Goal: Task Accomplishment & Management: Manage account settings

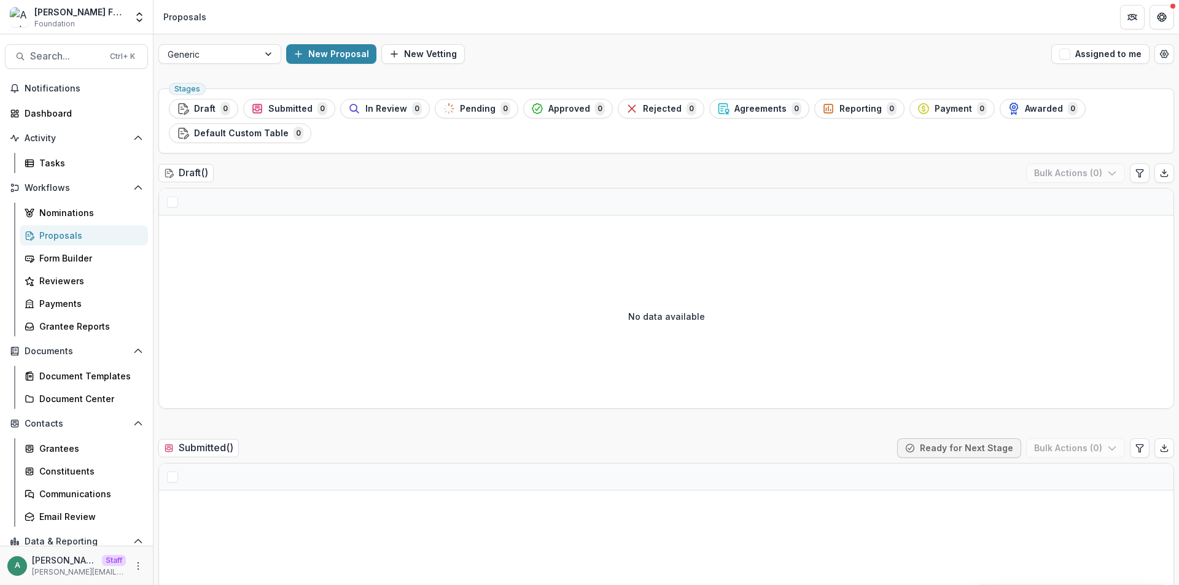
click at [1080, 254] on div "No data available" at bounding box center [666, 316] width 1015 height 184
click at [78, 257] on div "Form Builder" at bounding box center [88, 258] width 99 height 13
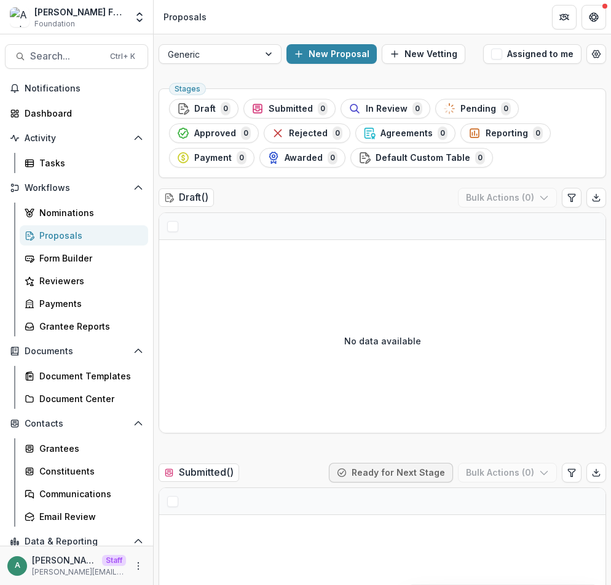
click at [191, 249] on div "No data available" at bounding box center [382, 341] width 446 height 184
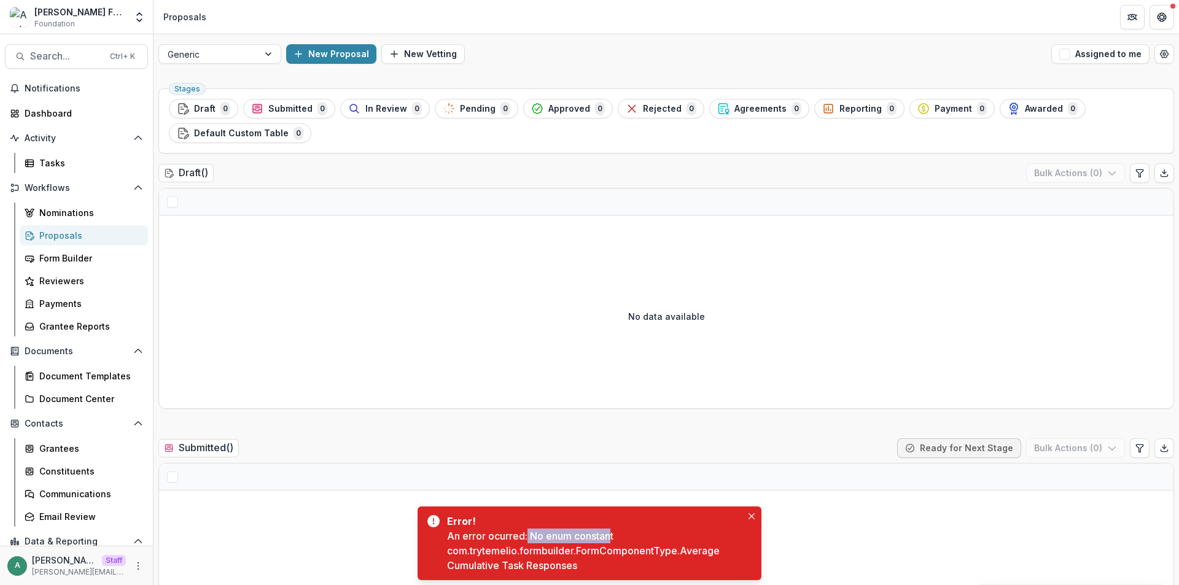
drag, startPoint x: 530, startPoint y: 535, endPoint x: 615, endPoint y: 533, distance: 85.4
click at [615, 533] on div "An error ocurred: No enum constant com.trytemelio.formbuilder.FormComponentType…" at bounding box center [594, 551] width 295 height 44
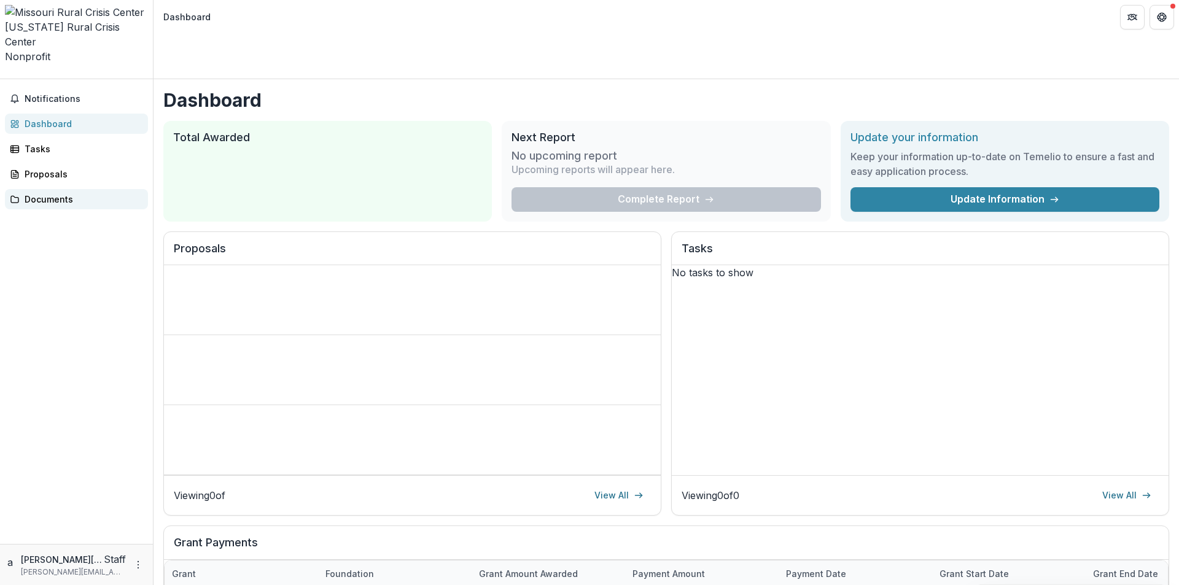
click at [72, 189] on link "Documents" at bounding box center [76, 199] width 143 height 20
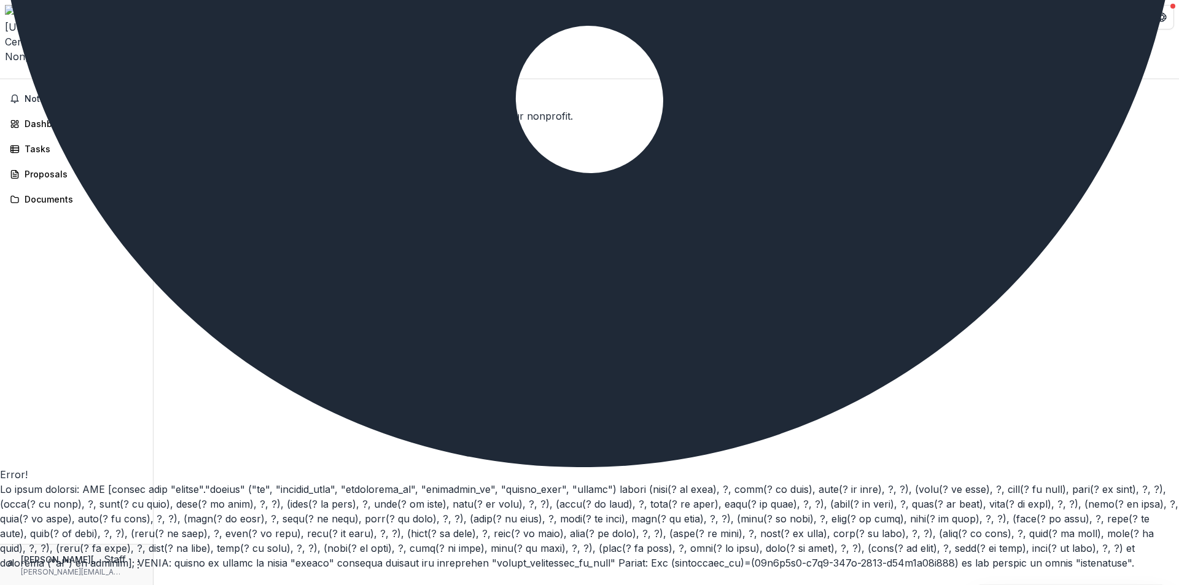
click at [310, 113] on div "No files found Files and folders will appear here once they are uploaded and as…" at bounding box center [667, 108] width 1026 height 29
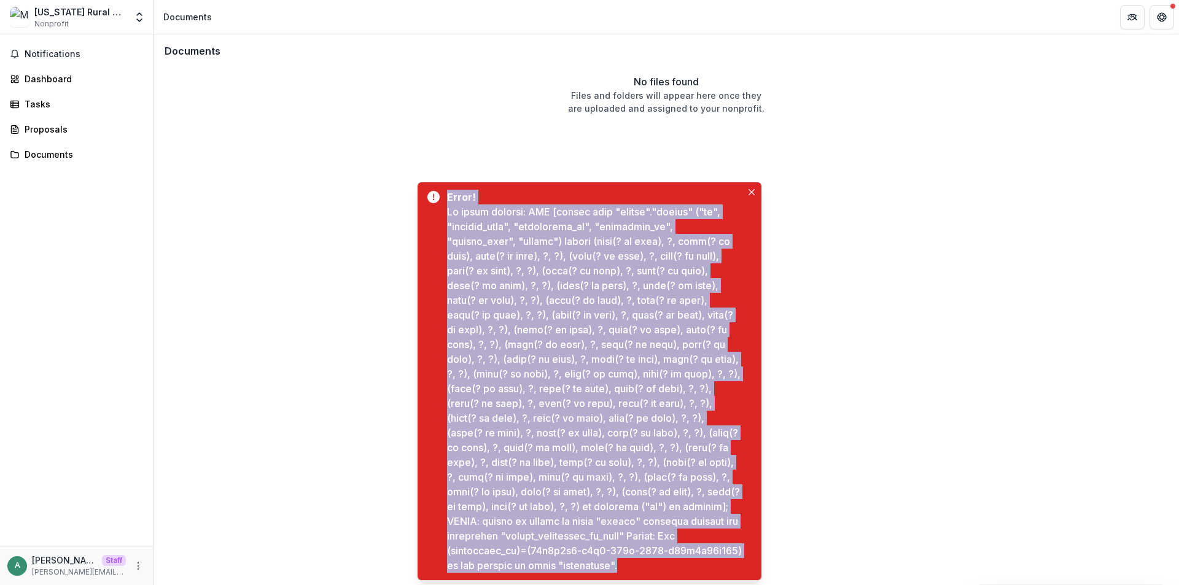
drag, startPoint x: 450, startPoint y: 184, endPoint x: 730, endPoint y: 562, distance: 470.8
click at [730, 562] on div "Error!" at bounding box center [594, 381] width 295 height 383
copy div "Error! An error ocurred: SQL [insert into "public"."folder" ("id", "display_nam…"
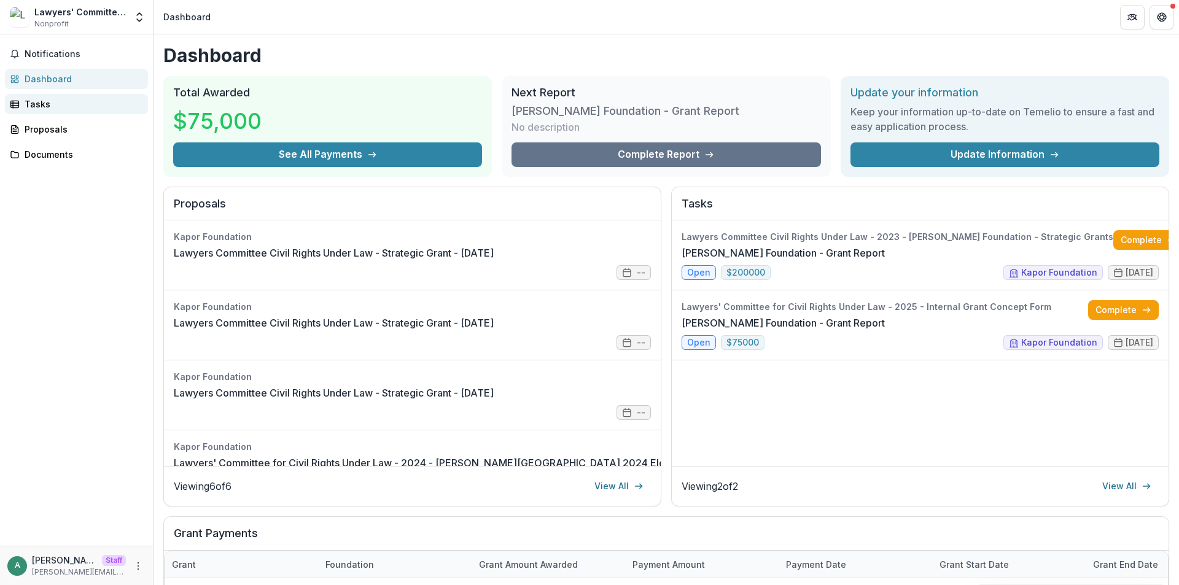
click at [61, 109] on div "Tasks" at bounding box center [82, 104] width 114 height 13
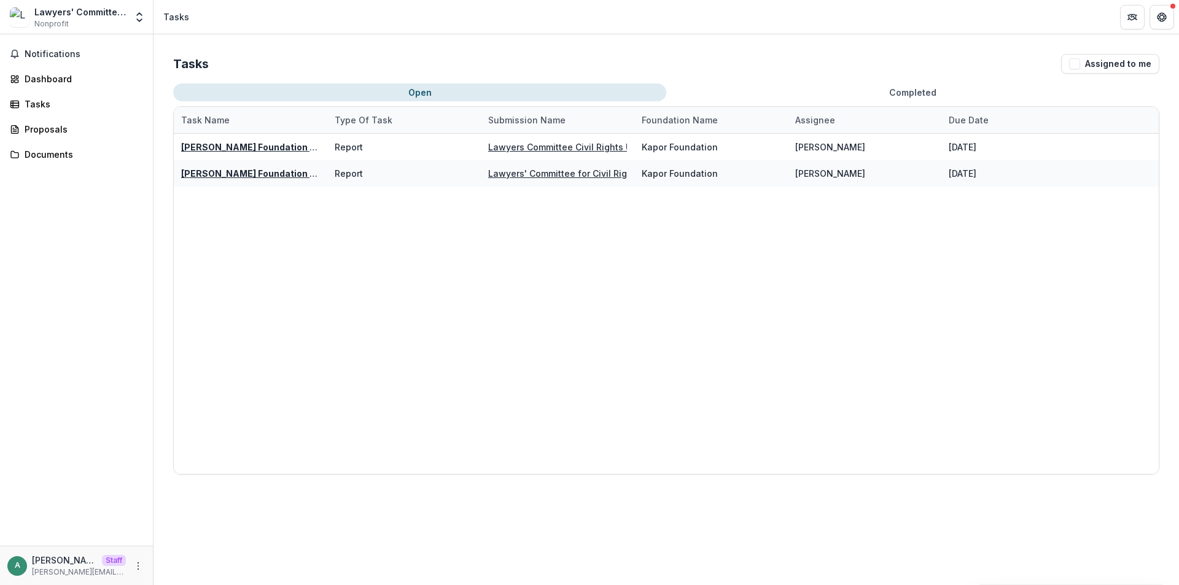
click at [904, 93] on button "Completed" at bounding box center [913, 93] width 493 height 18
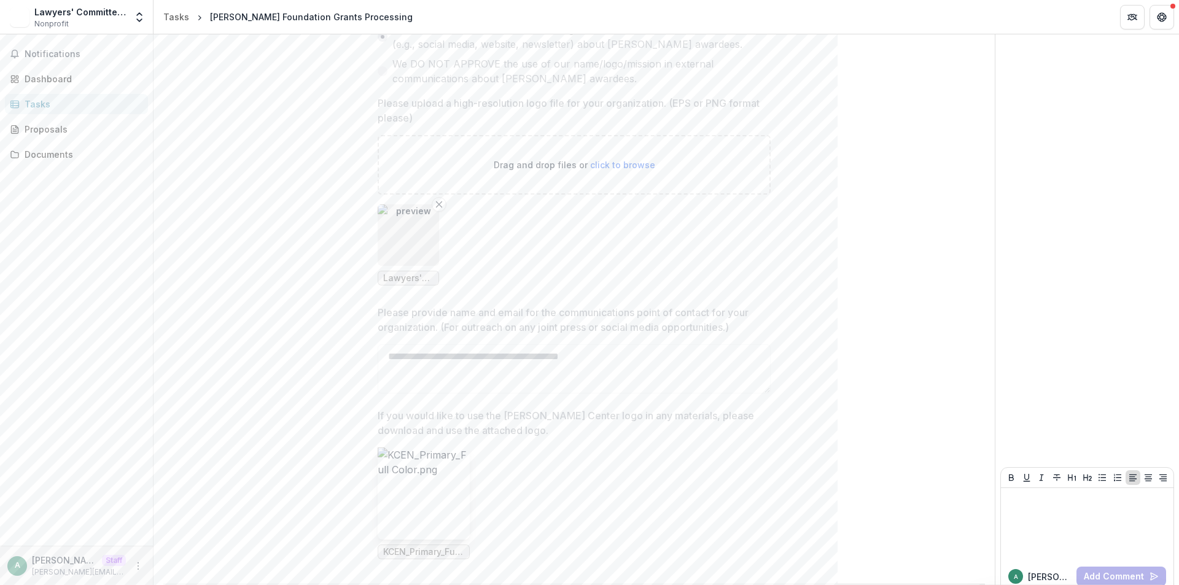
scroll to position [539, 0]
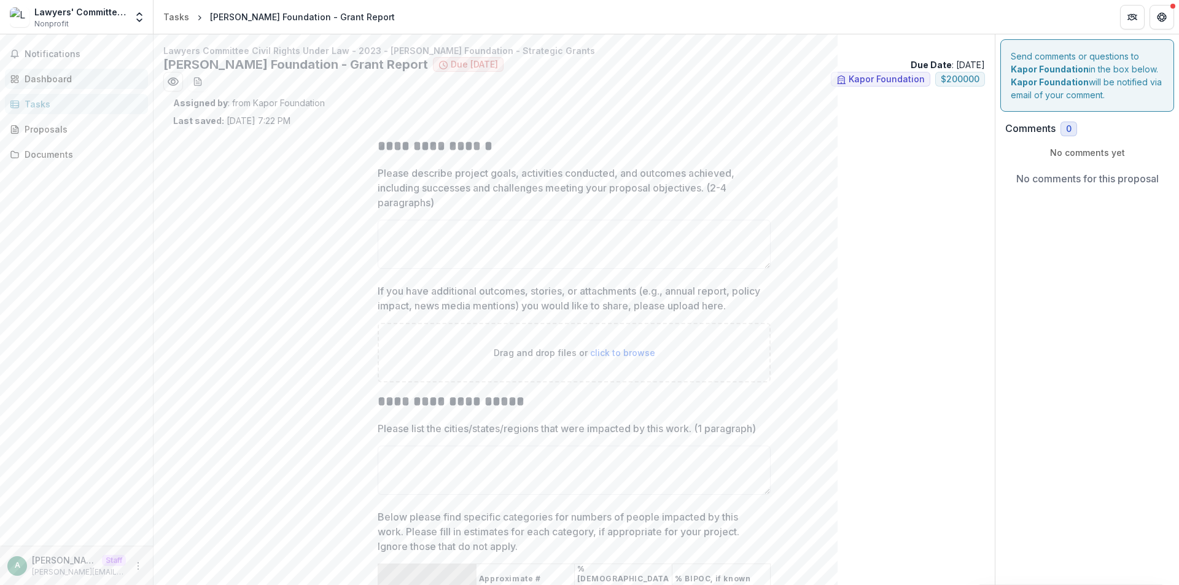
click at [78, 77] on div "Dashboard" at bounding box center [82, 78] width 114 height 13
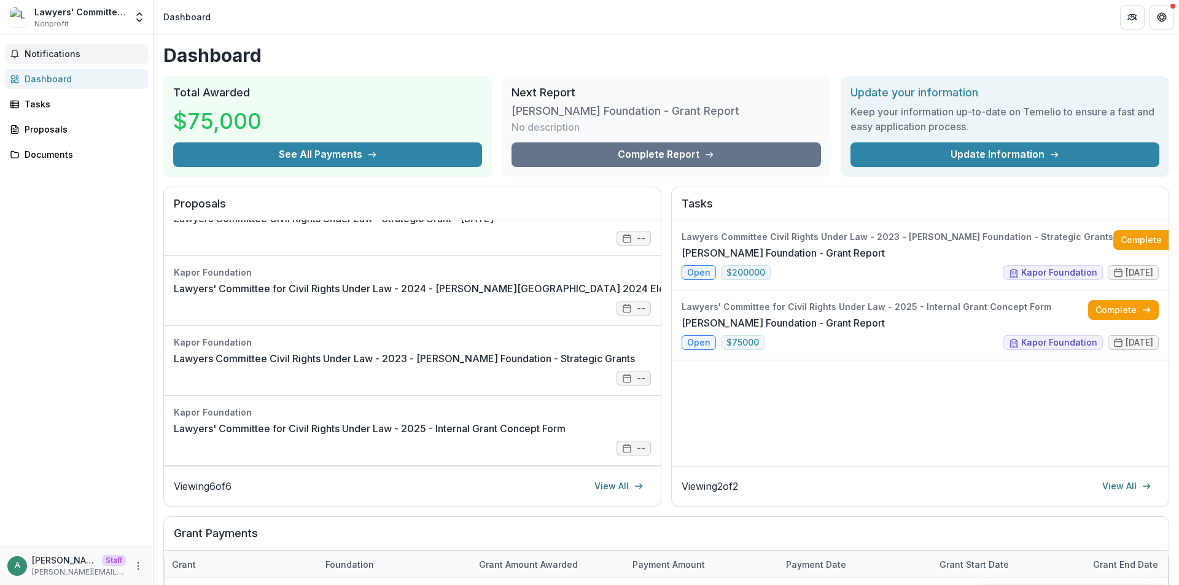
click at [63, 46] on button "Notifications" at bounding box center [76, 54] width 143 height 20
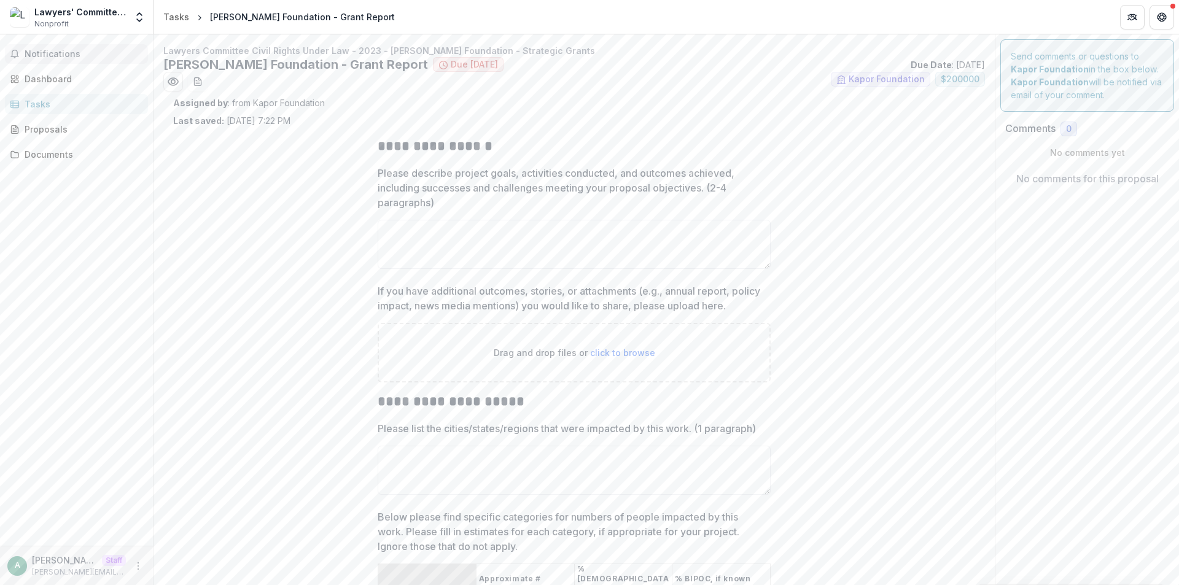
click at [83, 104] on div "Tasks" at bounding box center [82, 104] width 114 height 13
click at [673, 7] on header "Tasks Kapor Foundation - Grant Report" at bounding box center [667, 17] width 1026 height 34
click at [141, 12] on icon "Open entity switcher" at bounding box center [139, 17] width 12 height 12
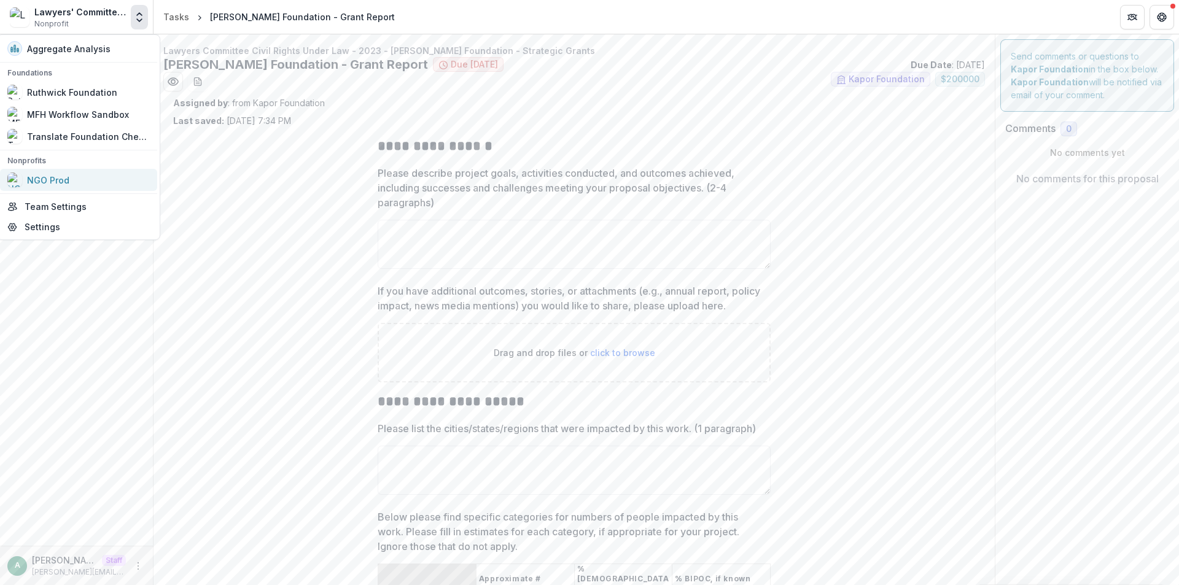
click at [95, 186] on div "NGO Prod" at bounding box center [78, 180] width 143 height 15
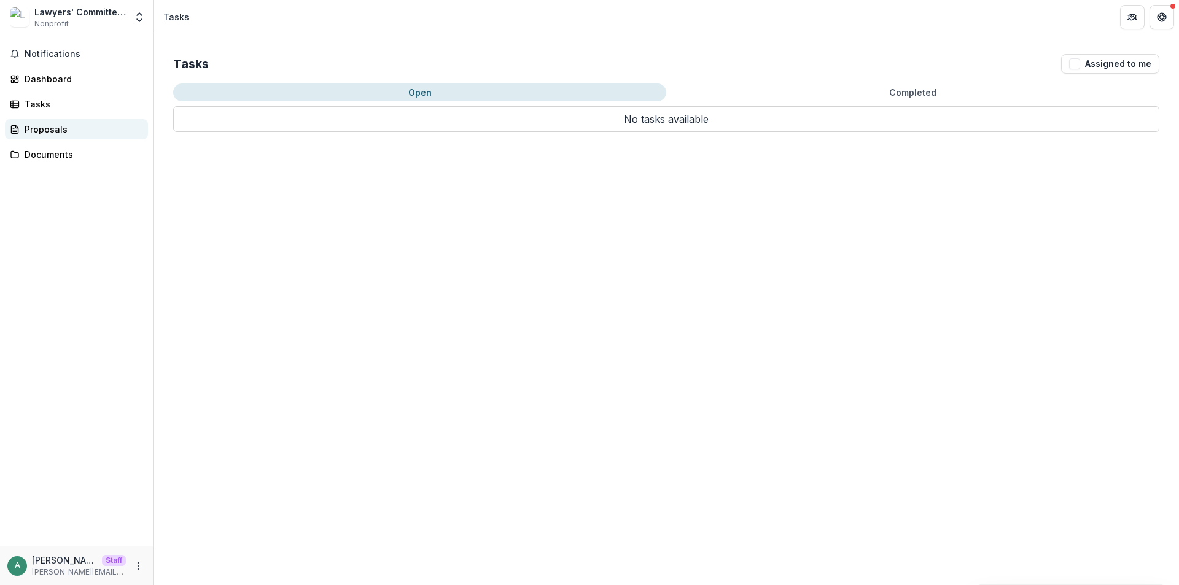
click at [66, 128] on div "Proposals" at bounding box center [82, 129] width 114 height 13
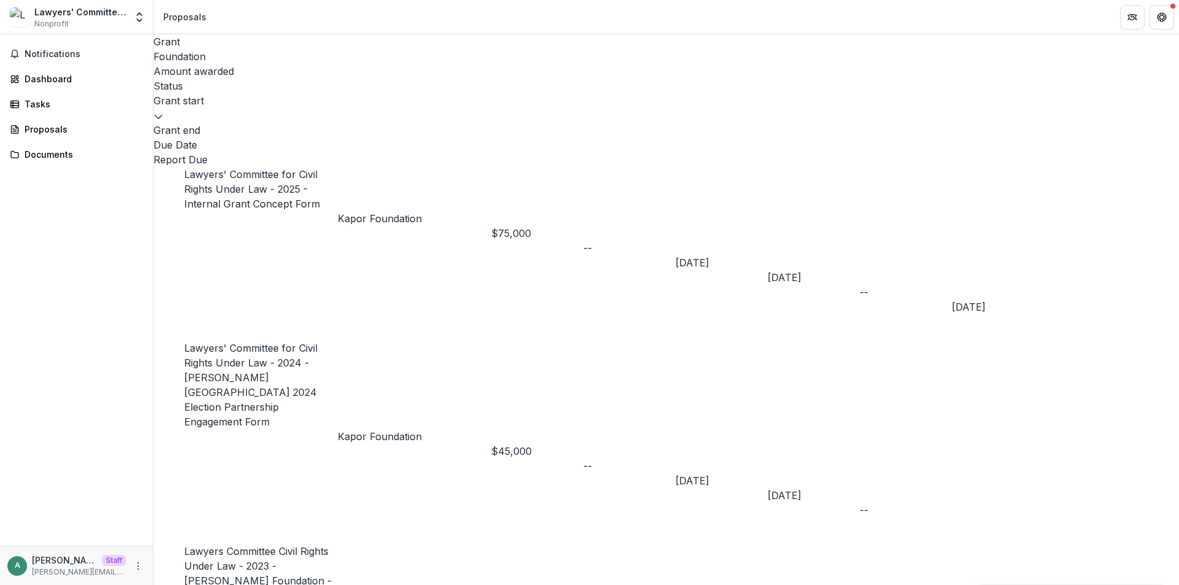
click at [412, 211] on p "Kapor Foundation" at bounding box center [415, 218] width 154 height 15
click at [378, 112] on h2 "Kapor Foundation" at bounding box center [336, 119] width 84 height 15
drag, startPoint x: 381, startPoint y: 109, endPoint x: 302, endPoint y: 110, distance: 78.6
click at [302, 112] on h2 "Kapor Foundation" at bounding box center [336, 119] width 84 height 15
copy h2 "Kapor Foundation"
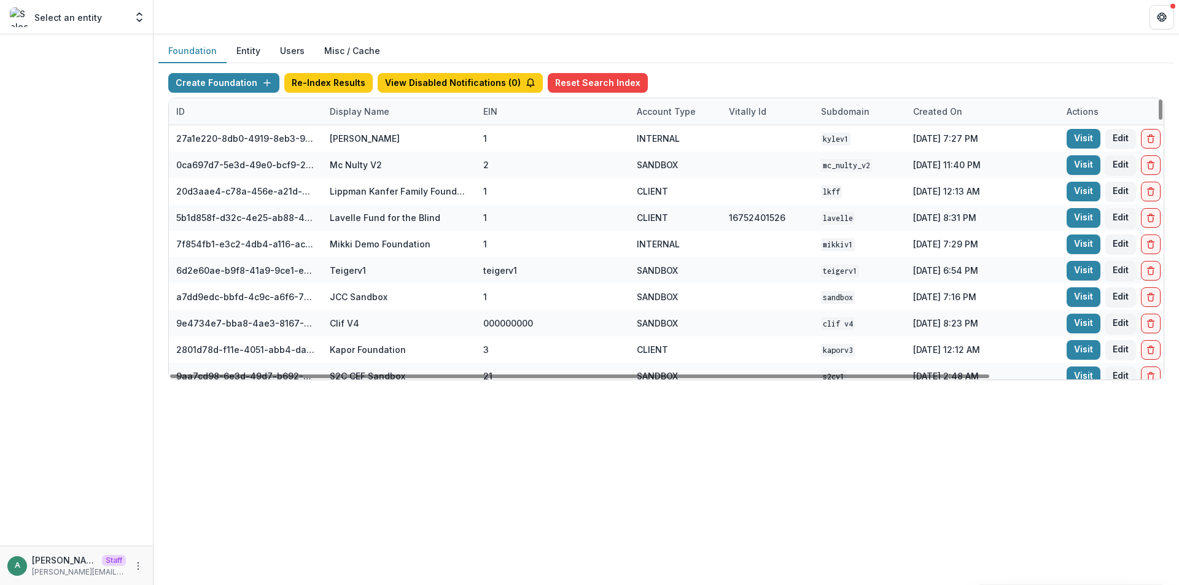
click at [380, 114] on div "Display Name" at bounding box center [360, 111] width 74 height 13
click at [381, 137] on input at bounding box center [398, 140] width 147 height 20
paste input "**********"
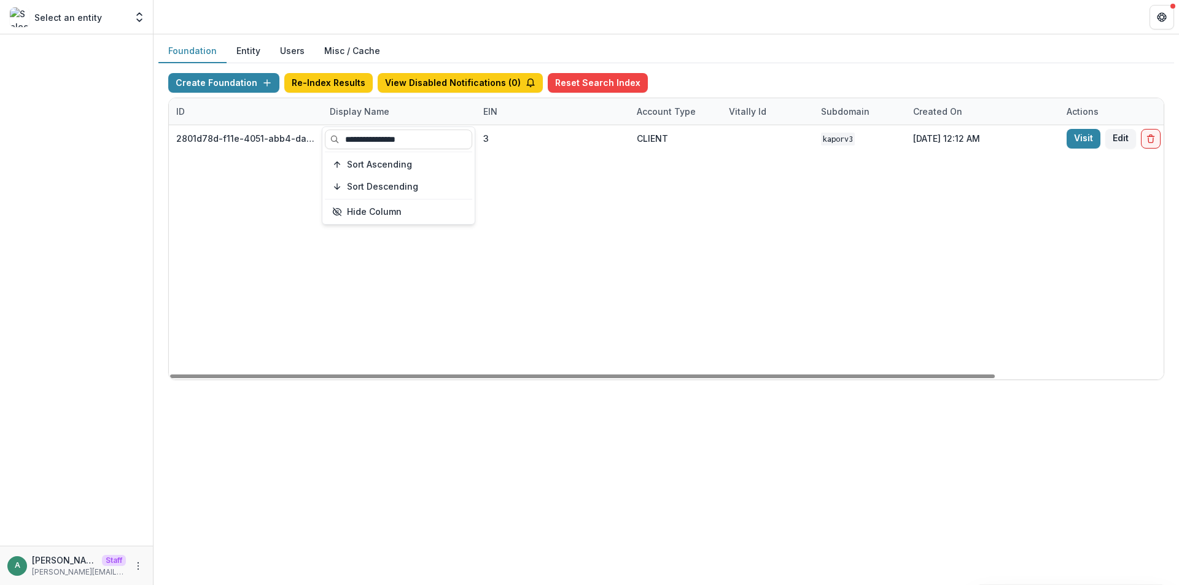
type input "**********"
click at [530, 33] on header at bounding box center [667, 17] width 1026 height 34
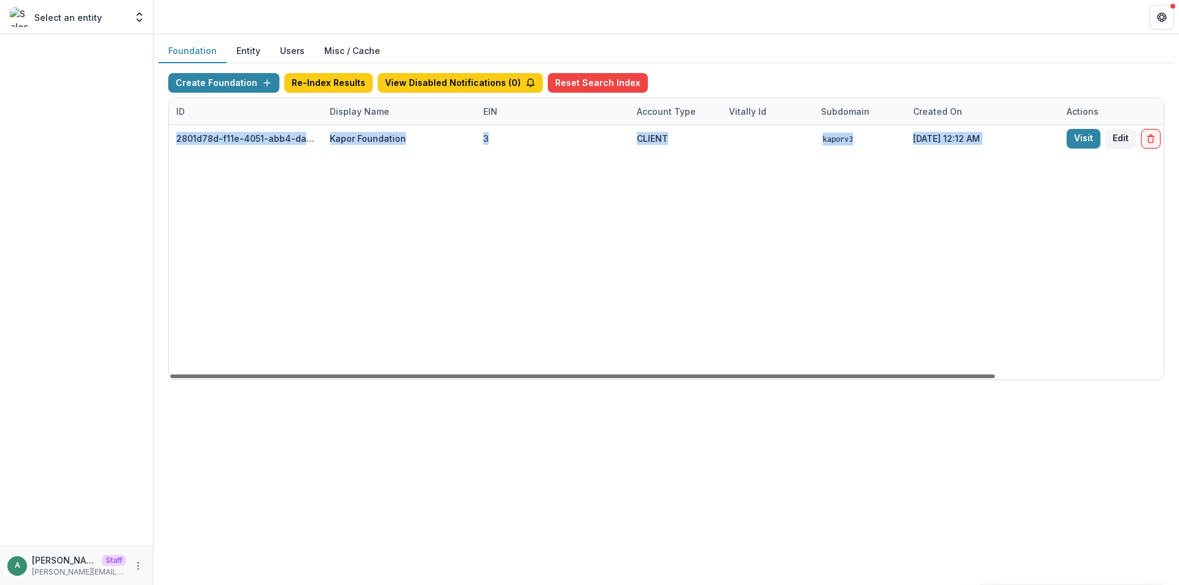
drag, startPoint x: 616, startPoint y: 380, endPoint x: 752, endPoint y: 379, distance: 135.8
click at [752, 379] on div "ID Display Name EIN Account Type Vitally Id Subdomain Created on Actions Featur…" at bounding box center [666, 239] width 996 height 283
click at [969, 281] on div "2801d78d-f11e-4051-abb4-dab00da98882 Kapor Foundation 3 CLIENT kaporv3 Jul 08, …" at bounding box center [765, 252] width 1198 height 254
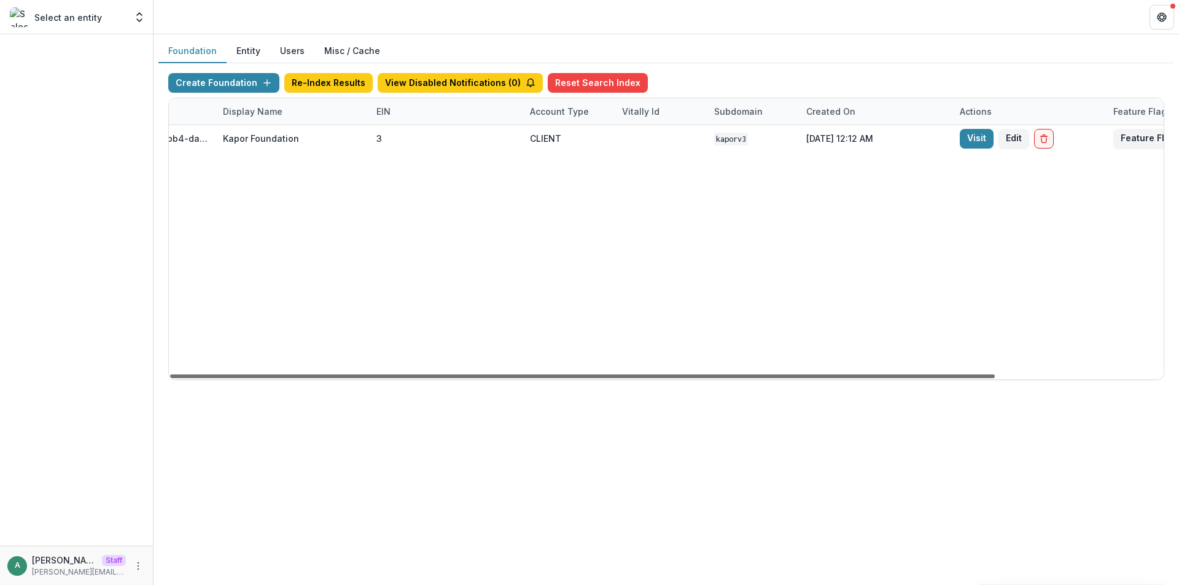
scroll to position [0, 203]
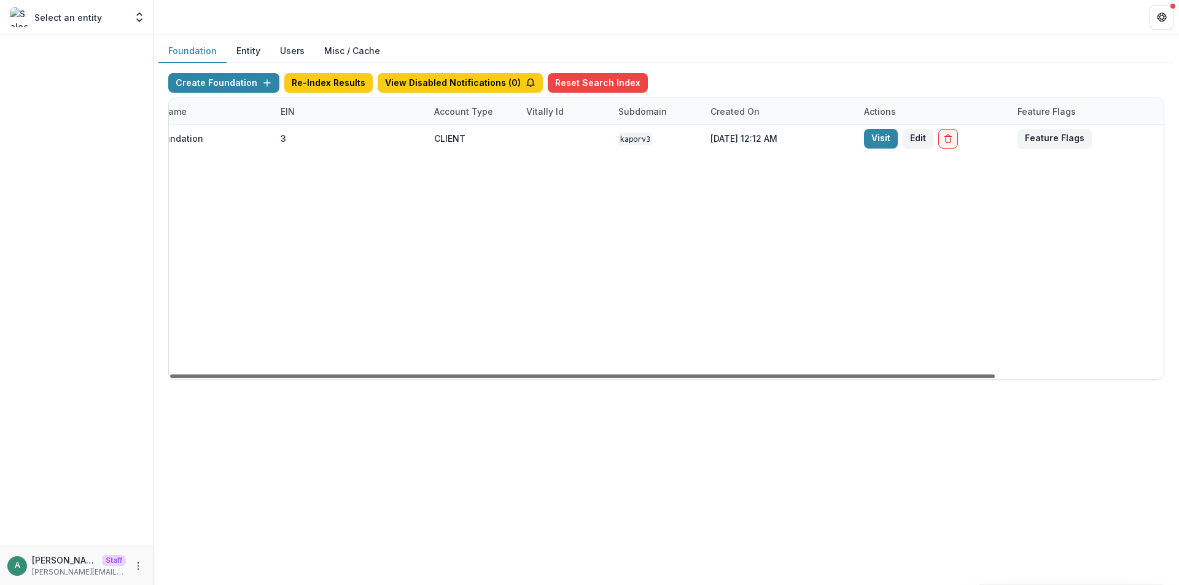
drag, startPoint x: 974, startPoint y: 375, endPoint x: 1177, endPoint y: 361, distance: 203.2
click at [995, 375] on div at bounding box center [582, 377] width 825 height 4
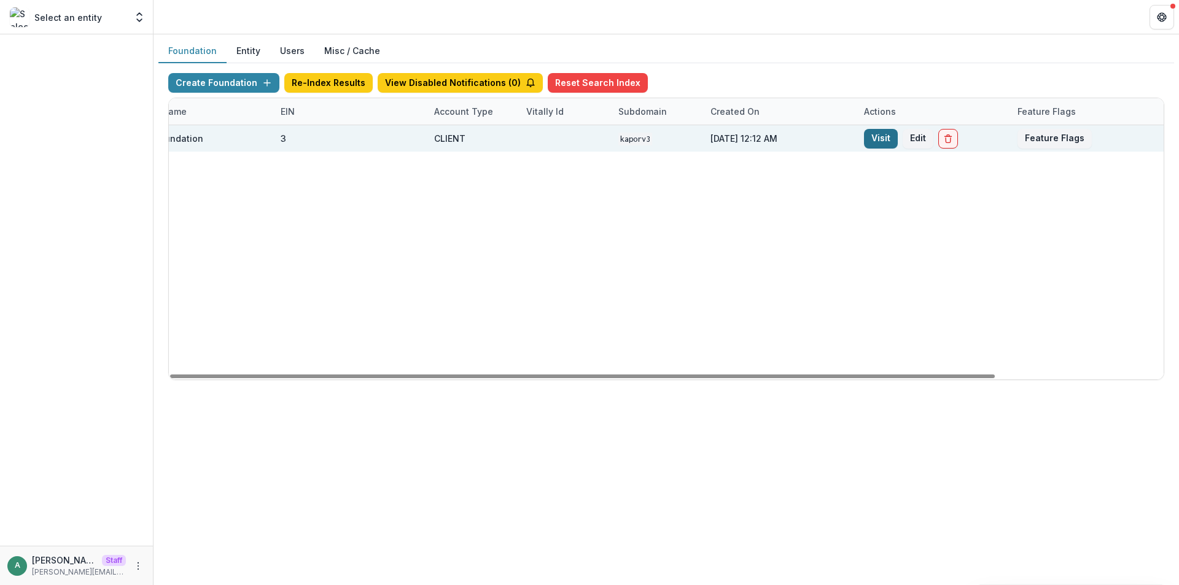
click at [881, 137] on link "Visit" at bounding box center [881, 139] width 34 height 20
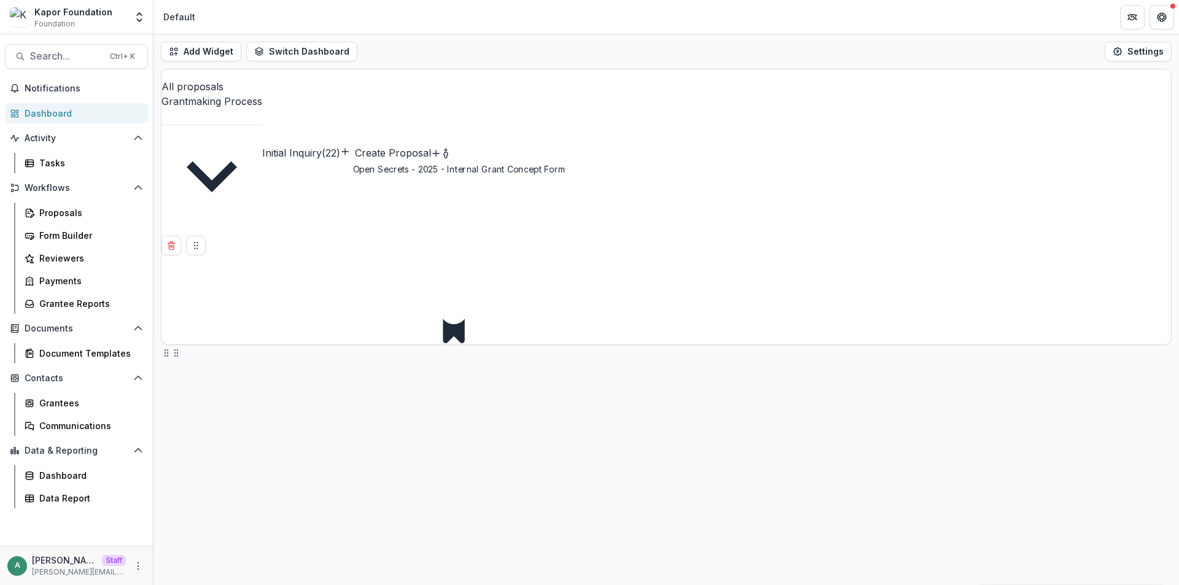
click at [305, 433] on link "Open Secrets - 2025 - Internal Grant Concept Form" at bounding box center [234, 446] width 144 height 27
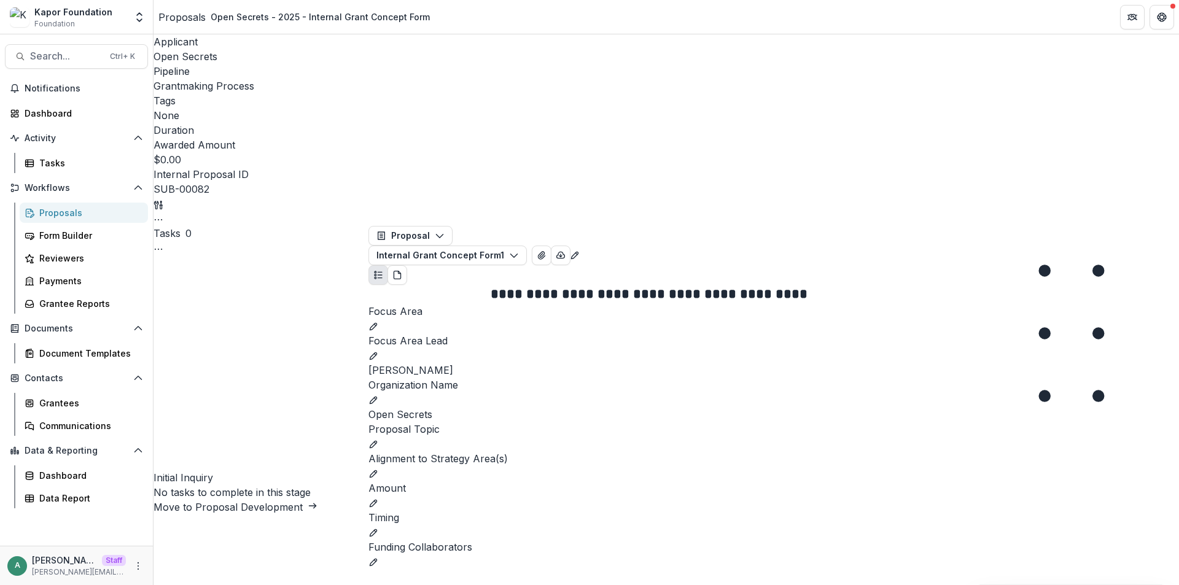
click at [201, 58] on span "Open Secrets" at bounding box center [186, 56] width 64 height 12
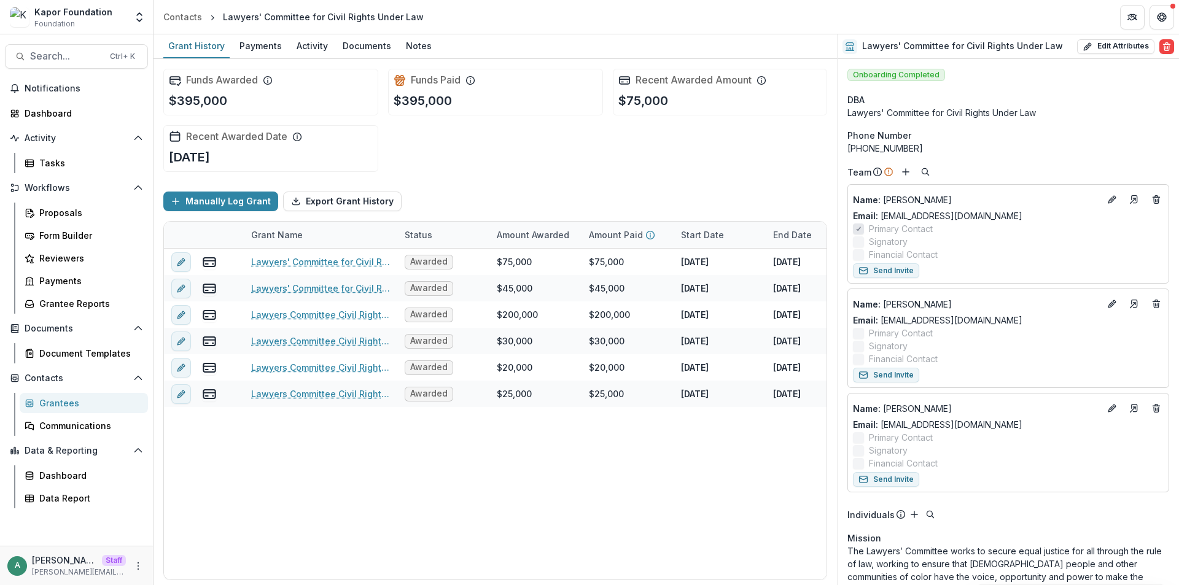
click at [495, 194] on div "Manually Log Grant Export Grant History" at bounding box center [495, 201] width 664 height 39
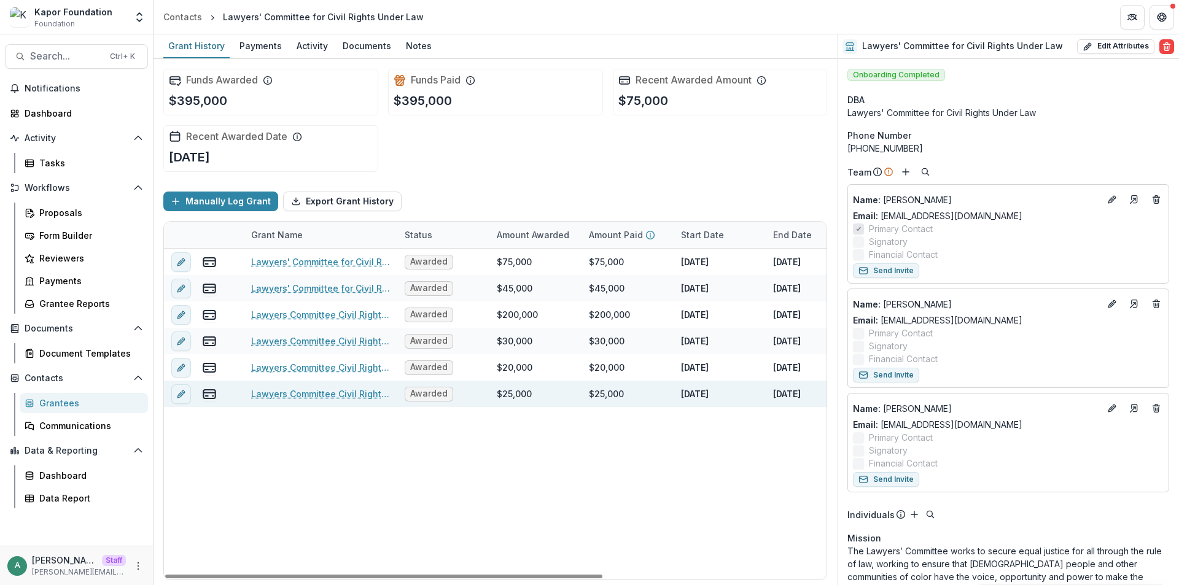
click at [313, 396] on link "Lawyers Committee Civil Rights Under Law - Strategic Grant - [DATE]" at bounding box center [320, 394] width 139 height 13
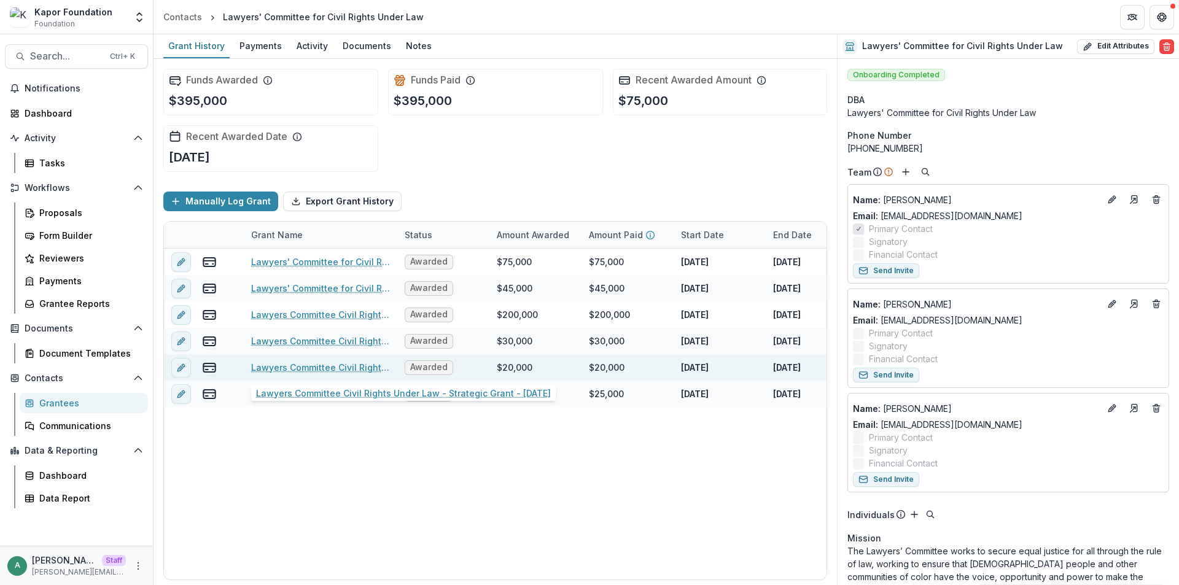
click at [290, 371] on link "Lawyers Committee Civil Rights Under Law - Strategic Grant - 12/21/2020" at bounding box center [320, 367] width 139 height 13
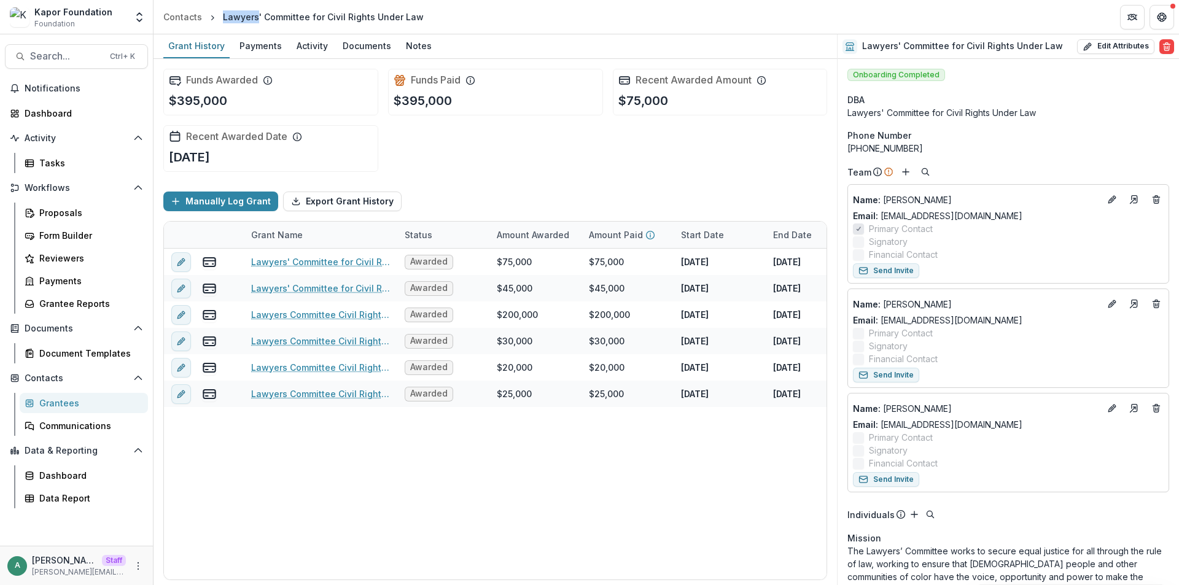
drag, startPoint x: 222, startPoint y: 22, endPoint x: 255, endPoint y: 20, distance: 32.7
click at [255, 20] on div "Lawyers' Committee for Civil Rights Under Law" at bounding box center [323, 16] width 201 height 13
copy div "Lawyers"
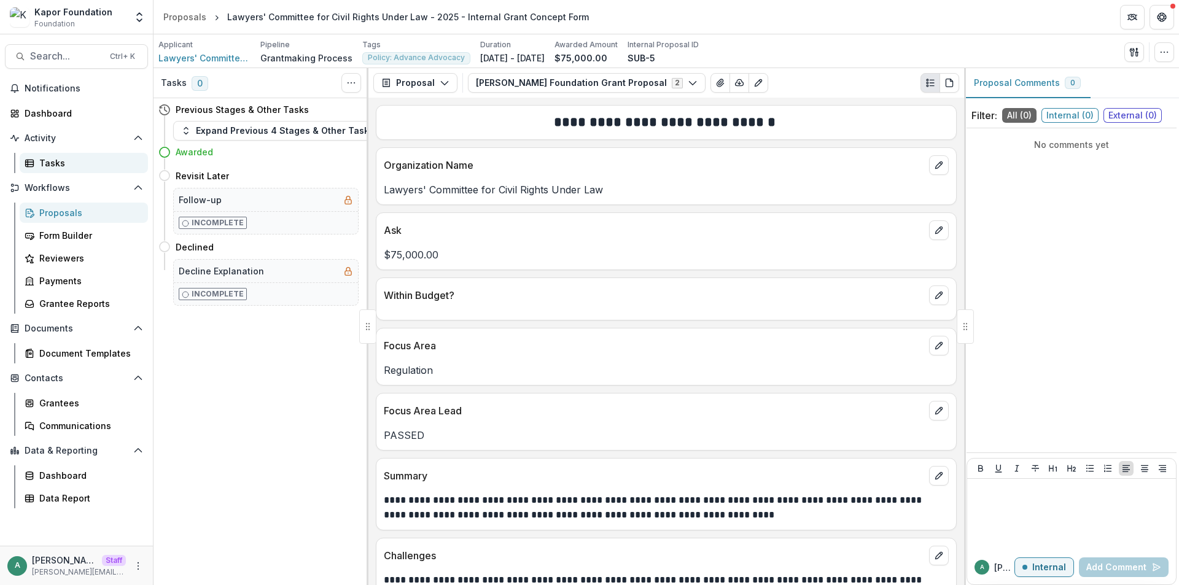
click at [58, 159] on div "Tasks" at bounding box center [88, 163] width 99 height 13
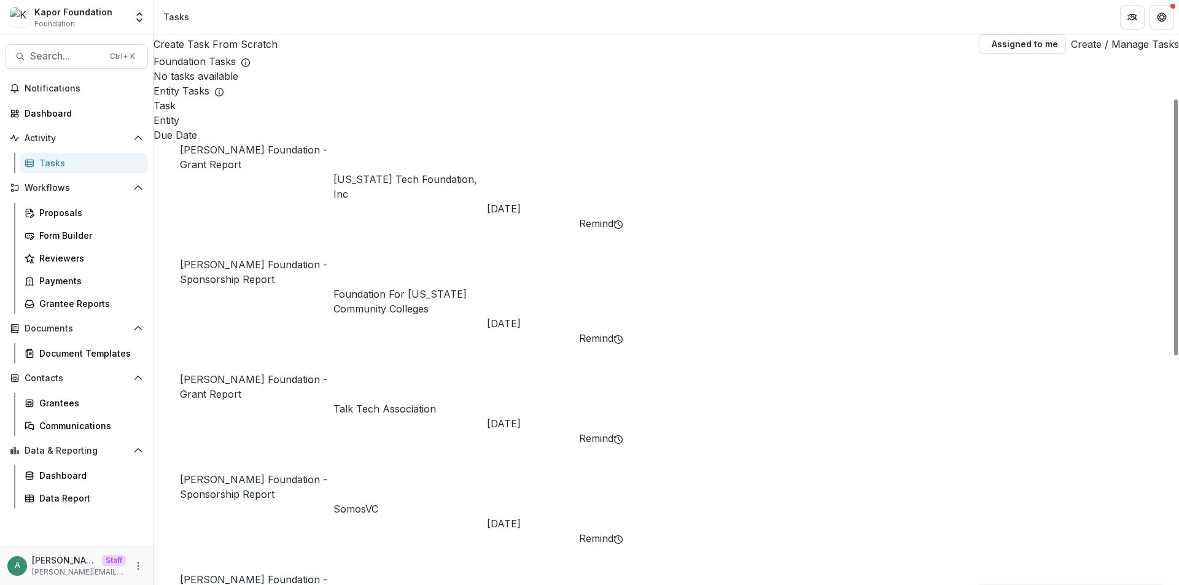
click at [256, 113] on div "Task" at bounding box center [667, 105] width 1026 height 15
click at [415, 128] on div "Entity" at bounding box center [667, 120] width 1026 height 15
click at [402, 189] on input at bounding box center [387, 196] width 98 height 15
paste input "*******"
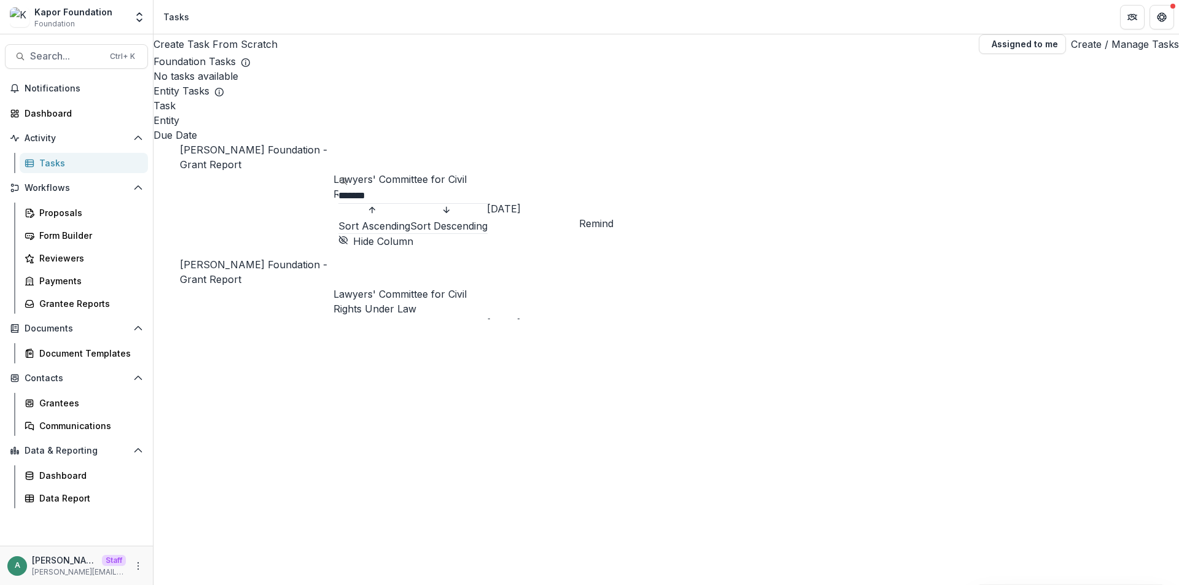
type input "*******"
click at [397, 399] on div "Create Task From Scratch Assigned to me Create / Manage Tasks Foundation Tasks …" at bounding box center [667, 309] width 1026 height 551
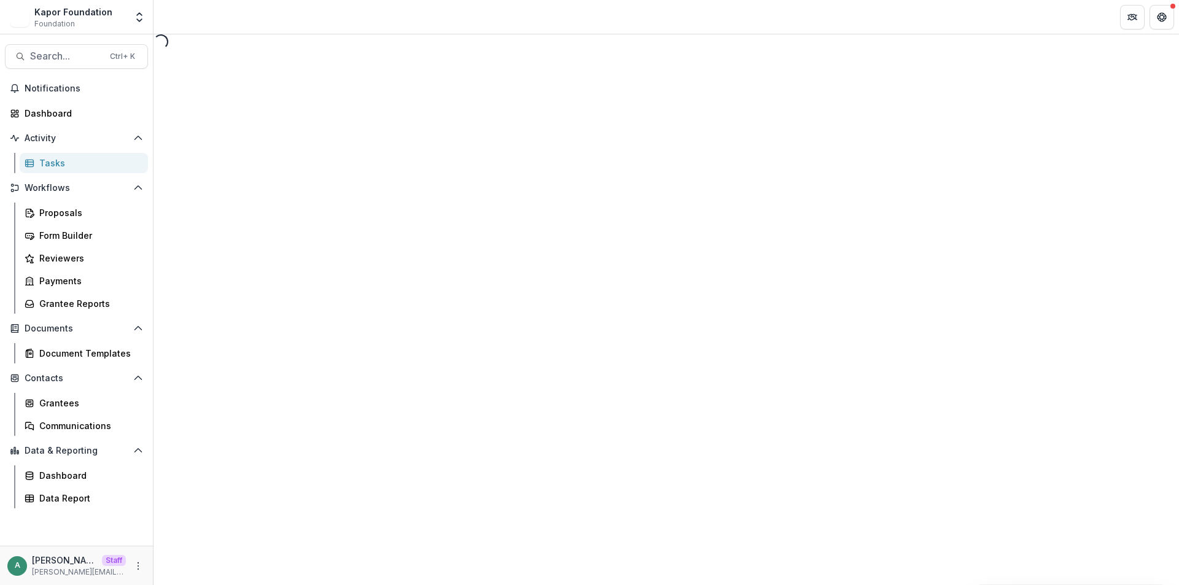
select select "********"
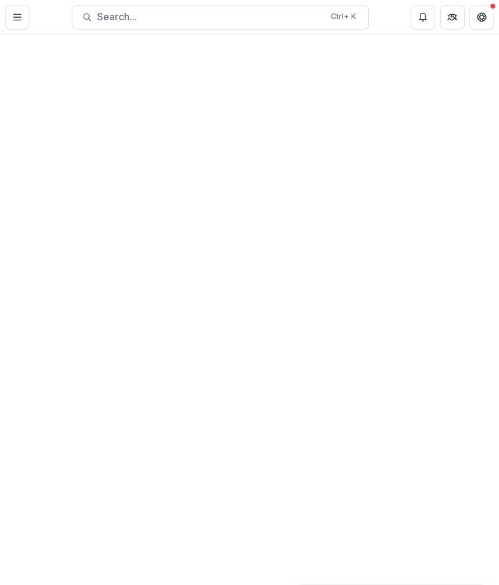
select select "********"
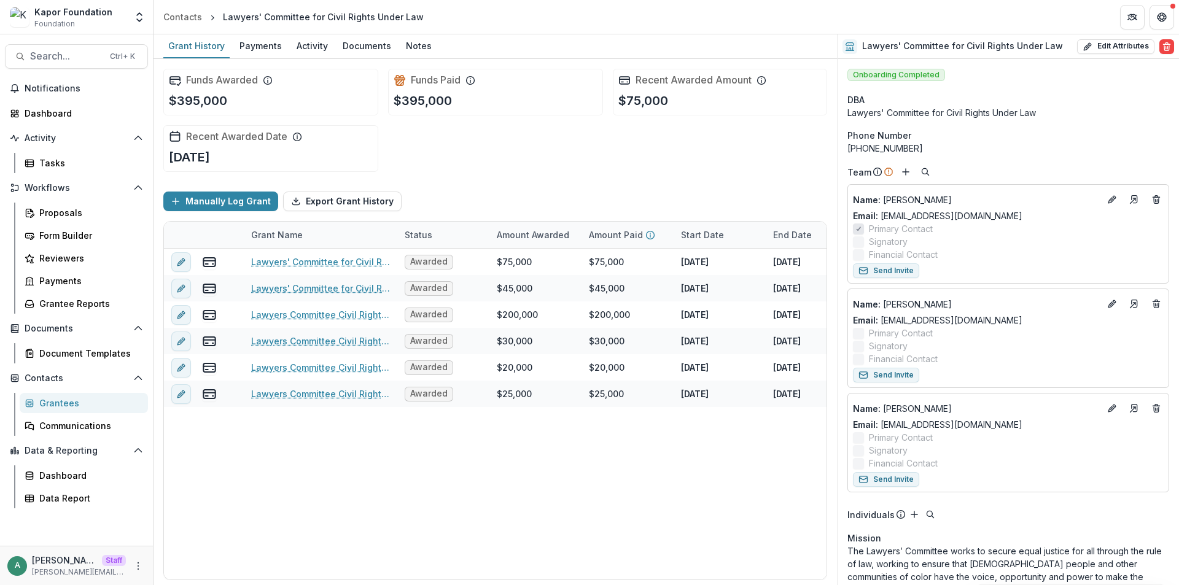
click at [582, 151] on div "Funds Awarded $395,000 Funds Paid $395,000 Recent Awarded Amount $75,000 Recent…" at bounding box center [495, 120] width 664 height 123
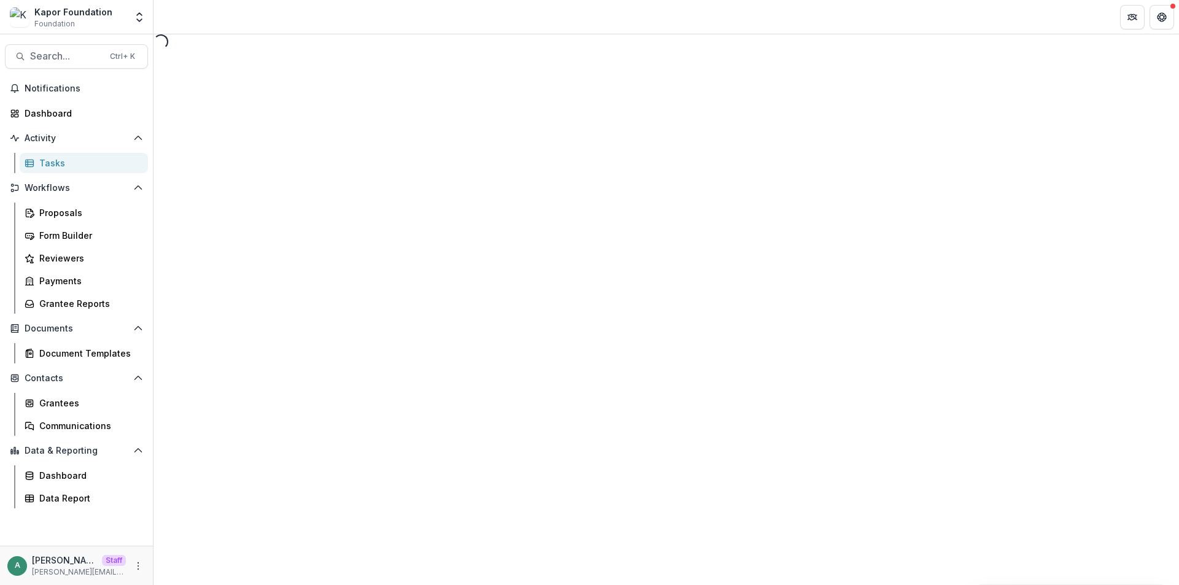
select select "********"
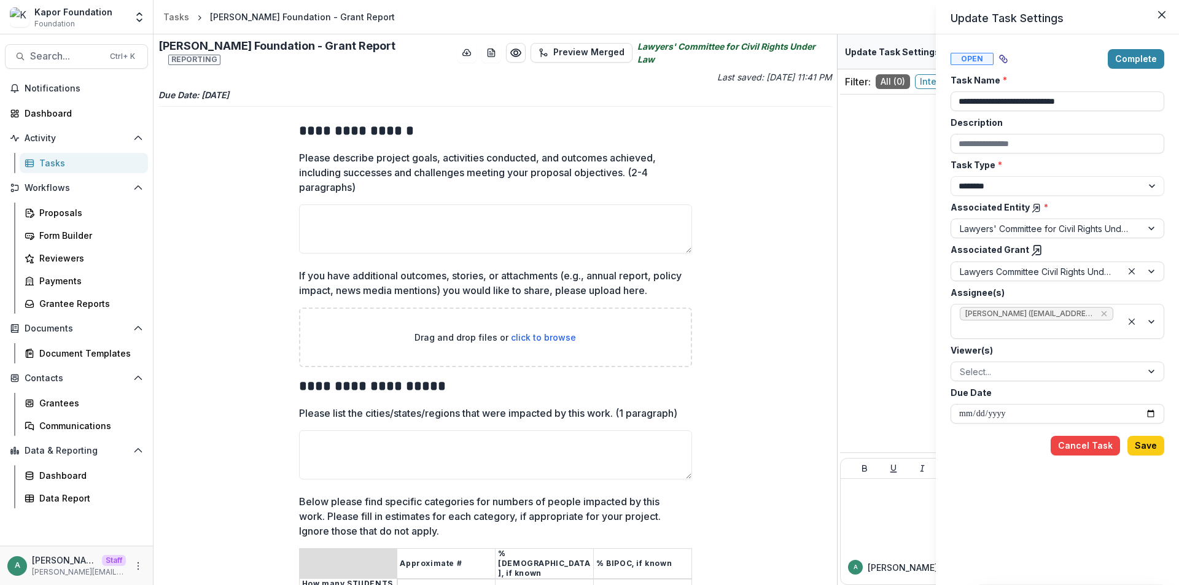
click at [754, 216] on div "**********" at bounding box center [589, 292] width 1179 height 585
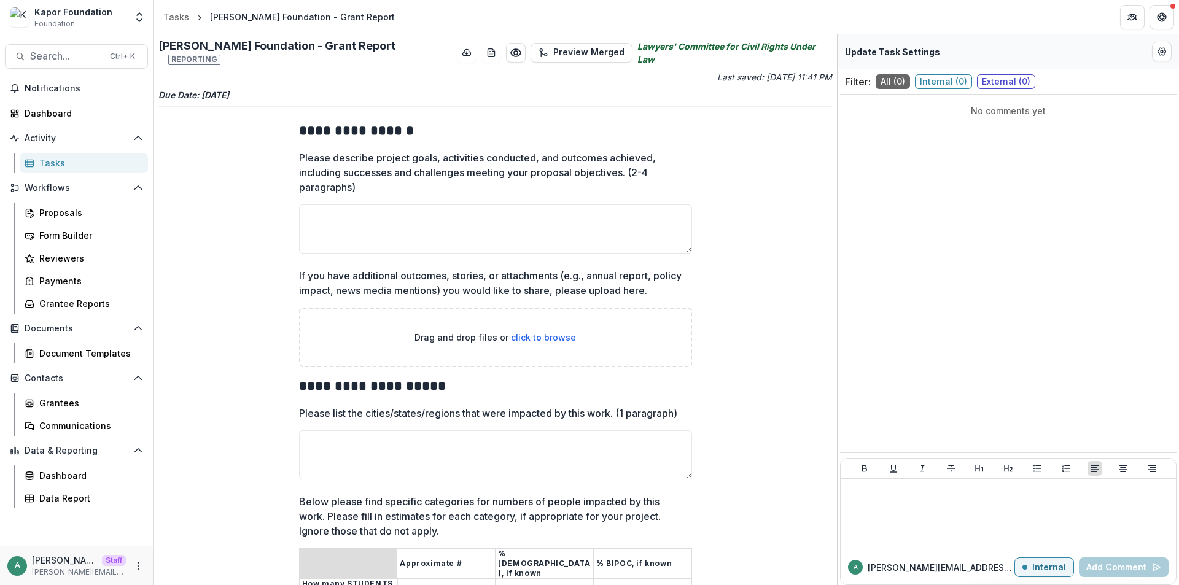
drag, startPoint x: 257, startPoint y: 90, endPoint x: 156, endPoint y: 90, distance: 100.7
click at [156, 90] on div "**********" at bounding box center [496, 309] width 684 height 551
drag, startPoint x: 159, startPoint y: 52, endPoint x: 335, endPoint y: 50, distance: 176.3
click at [335, 50] on h2 "Kapor Foundation - Grant Report Reporting" at bounding box center [305, 52] width 294 height 26
click at [333, 74] on div "Last saved: May 09, 2024, 11:41 PM" at bounding box center [495, 77] width 674 height 13
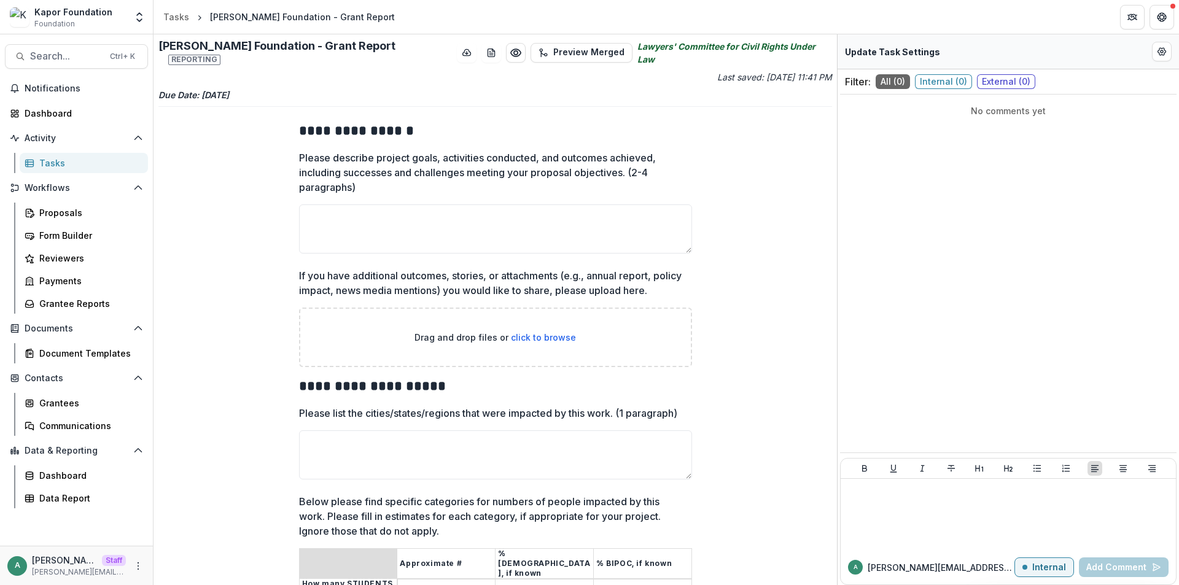
click at [448, 151] on p "Please describe project goals, activities conducted, and outcomes achieved, inc…" at bounding box center [492, 173] width 386 height 44
click at [448, 205] on textarea "Please describe project goals, activities conducted, and outcomes achieved, inc…" at bounding box center [495, 229] width 393 height 49
click at [311, 51] on h2 "Kapor Foundation - Grant Report Reporting" at bounding box center [305, 52] width 294 height 26
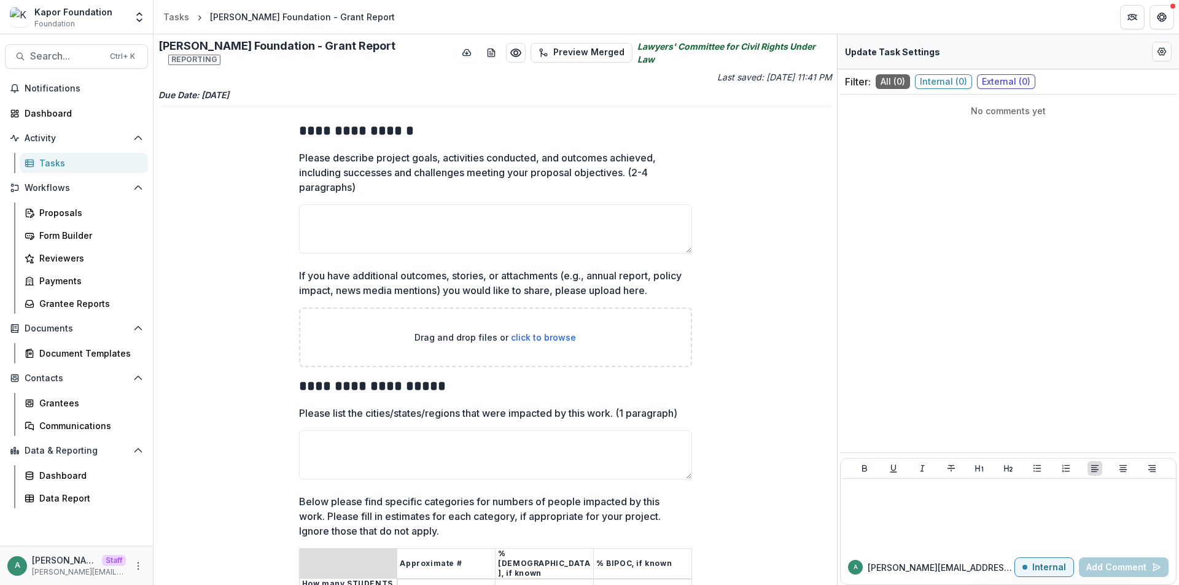
click at [264, 50] on h2 "Kapor Foundation - Grant Report Reporting" at bounding box center [305, 52] width 294 height 26
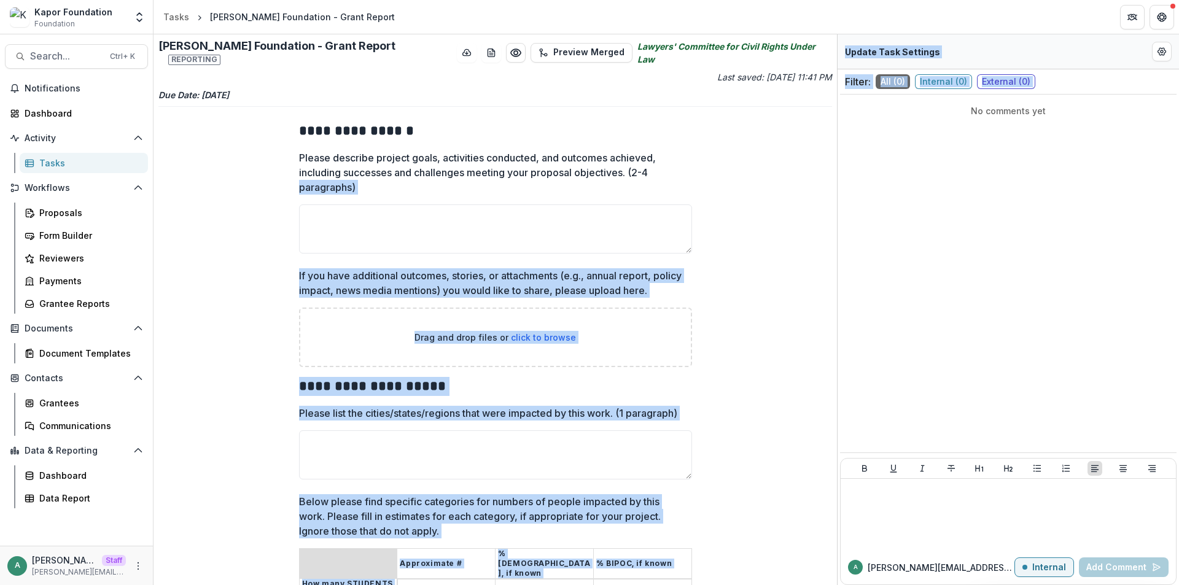
drag, startPoint x: 833, startPoint y: 160, endPoint x: 838, endPoint y: 232, distance: 72.0
click at [838, 232] on div "**********" at bounding box center [667, 309] width 1026 height 551
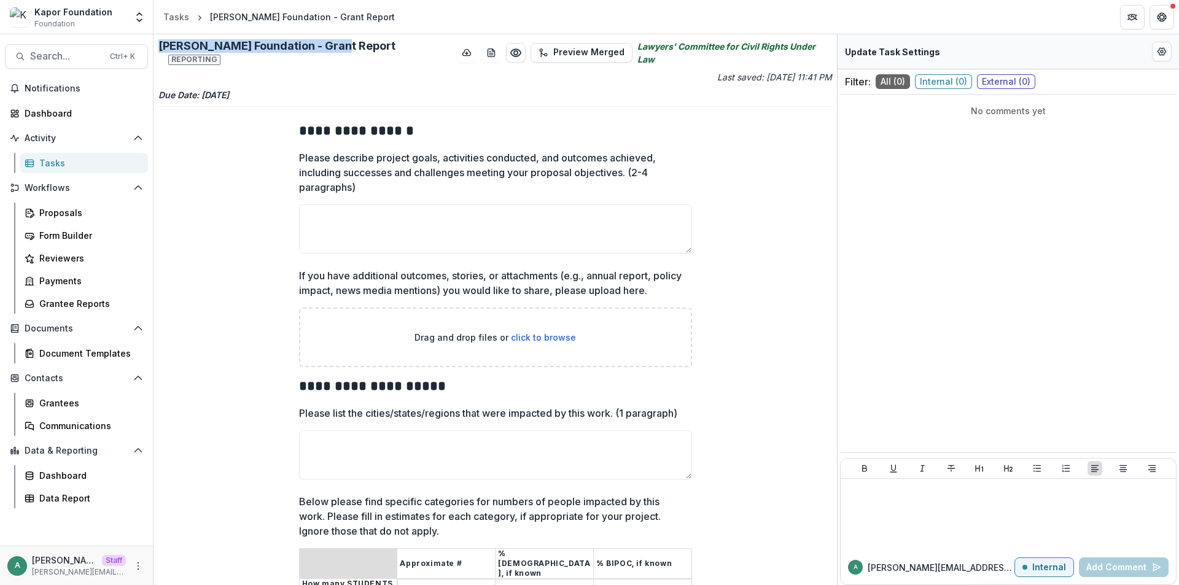
drag, startPoint x: 158, startPoint y: 47, endPoint x: 336, endPoint y: 45, distance: 178.2
click at [336, 45] on div "**********" at bounding box center [496, 309] width 684 height 551
click at [299, 48] on h2 "Kapor Foundation - Grant Report Reporting" at bounding box center [305, 52] width 294 height 26
click at [413, 28] on header "Tasks Kapor Foundation - Grant Report" at bounding box center [667, 17] width 1026 height 34
drag, startPoint x: 348, startPoint y: 18, endPoint x: 208, endPoint y: 22, distance: 140.1
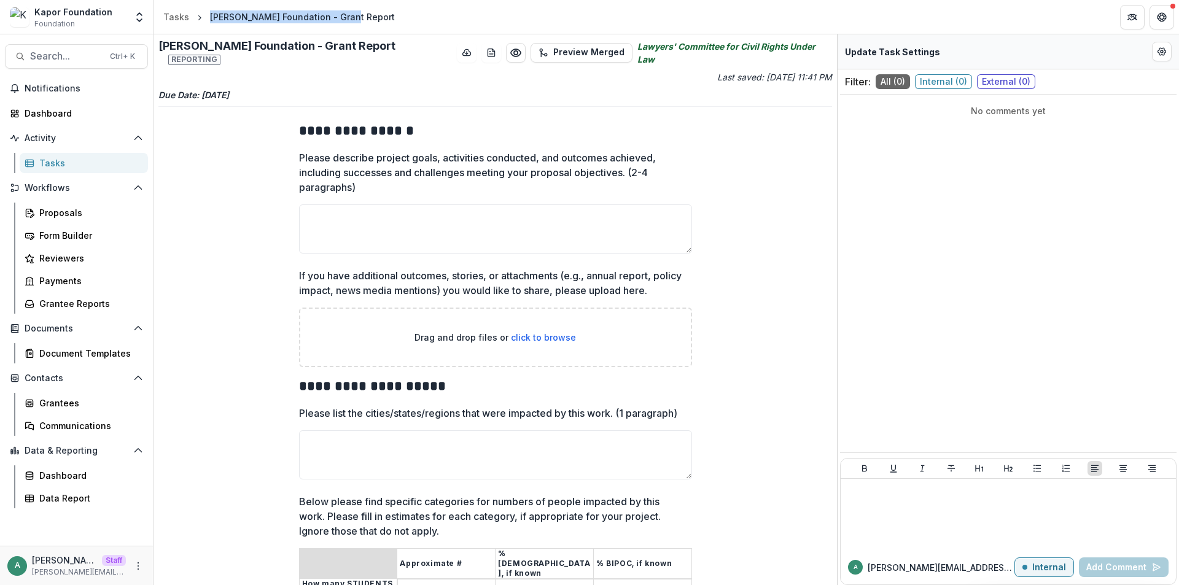
click at [208, 22] on header "Tasks Kapor Foundation - Grant Report" at bounding box center [667, 17] width 1026 height 34
click at [283, 23] on div "Kapor Foundation - Grant Report" at bounding box center [302, 16] width 185 height 13
click at [442, 15] on header "Tasks Kapor Foundation - Grant Report" at bounding box center [667, 17] width 1026 height 34
drag, startPoint x: 633, startPoint y: 47, endPoint x: 832, endPoint y: 49, distance: 199.0
click at [832, 49] on div "**********" at bounding box center [496, 309] width 684 height 551
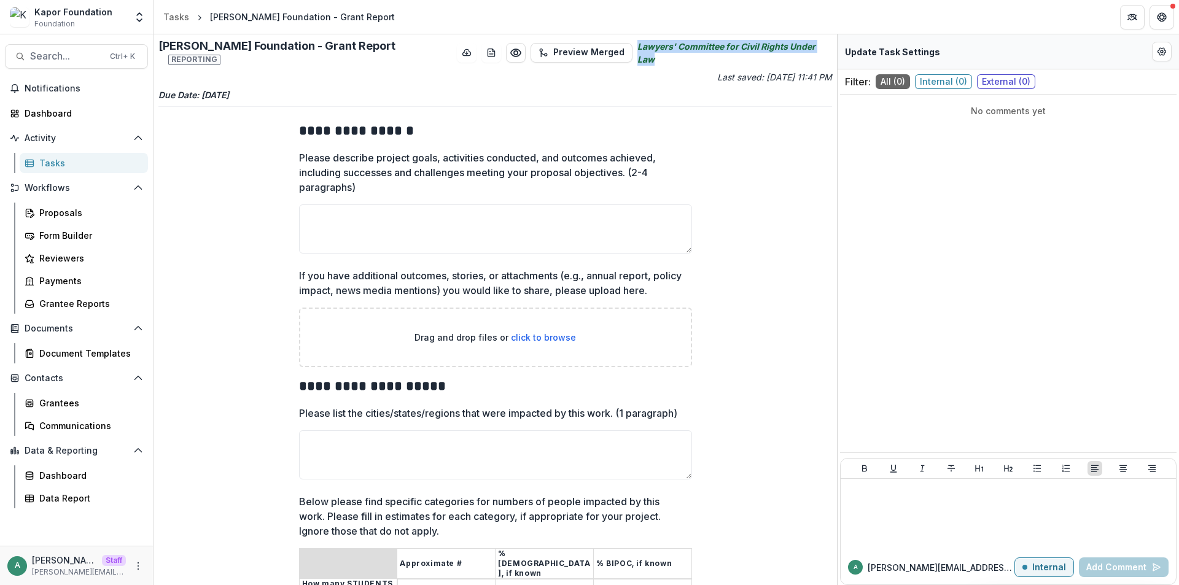
drag, startPoint x: 830, startPoint y: 71, endPoint x: 632, endPoint y: 51, distance: 198.8
click at [632, 51] on div "**********" at bounding box center [496, 309] width 684 height 551
click at [612, 53] on div "Kapor Foundation - Grant Report Reporting Preview Merged Lawyers' Committee for…" at bounding box center [495, 52] width 674 height 26
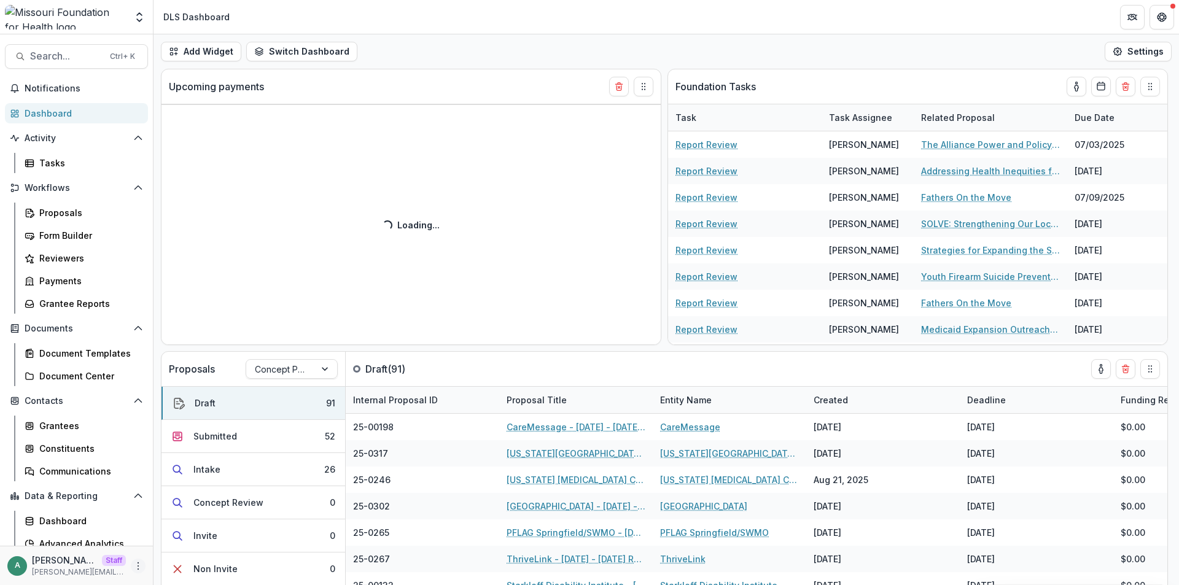
click at [133, 570] on icon "More" at bounding box center [138, 566] width 10 height 10
click at [135, 566] on icon "More" at bounding box center [138, 566] width 10 height 10
click at [182, 544] on link "User Settings" at bounding box center [215, 540] width 131 height 20
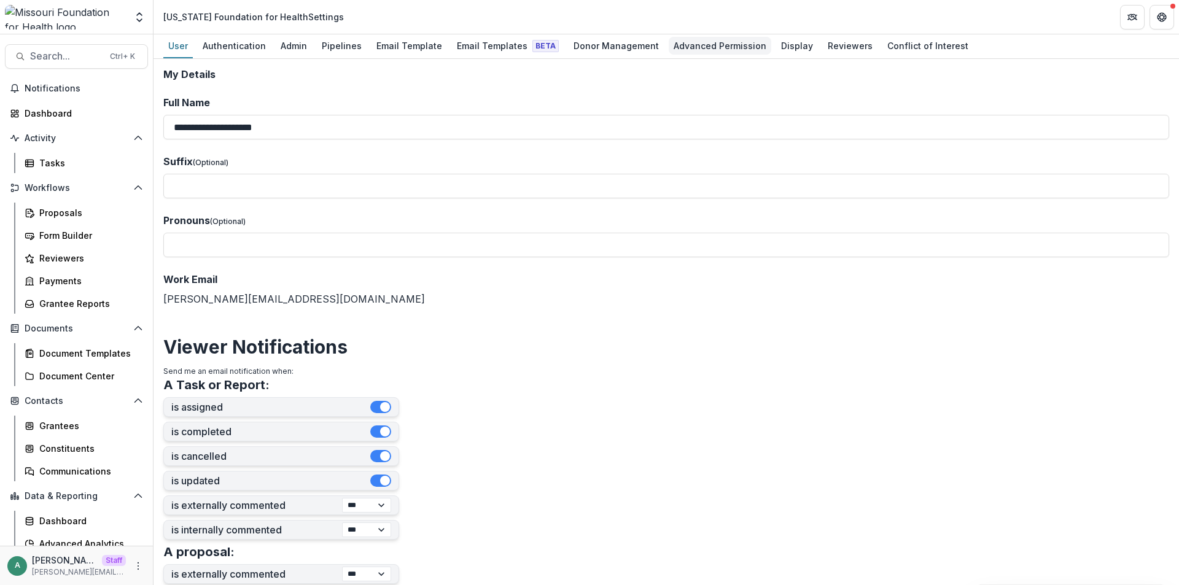
click at [681, 49] on div "Advanced Permission" at bounding box center [720, 46] width 103 height 18
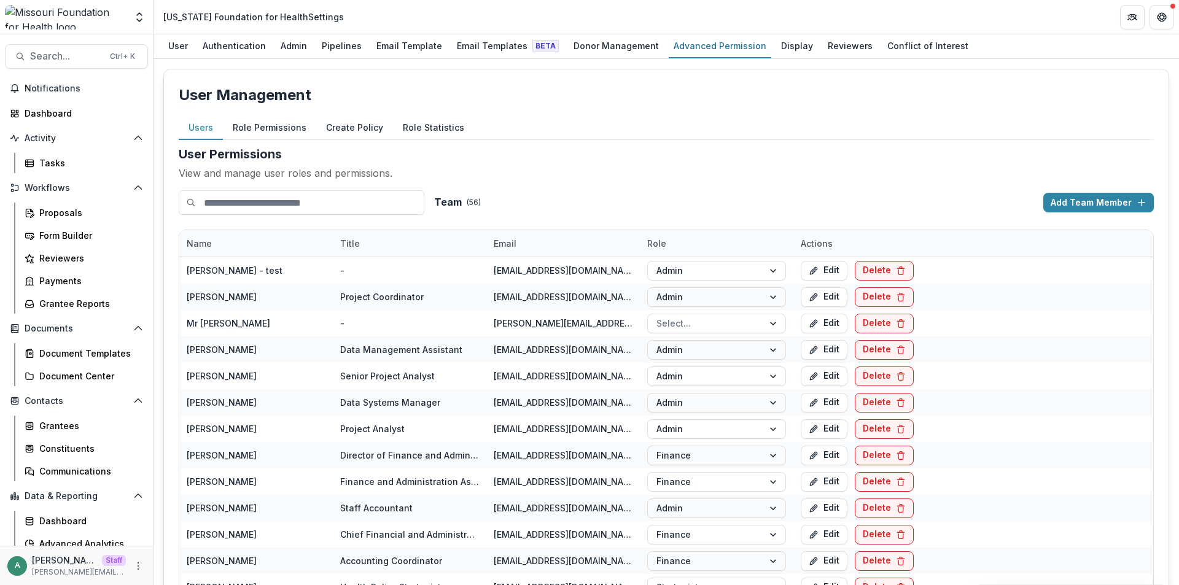
click at [279, 124] on button "Role Permissions" at bounding box center [269, 128] width 93 height 24
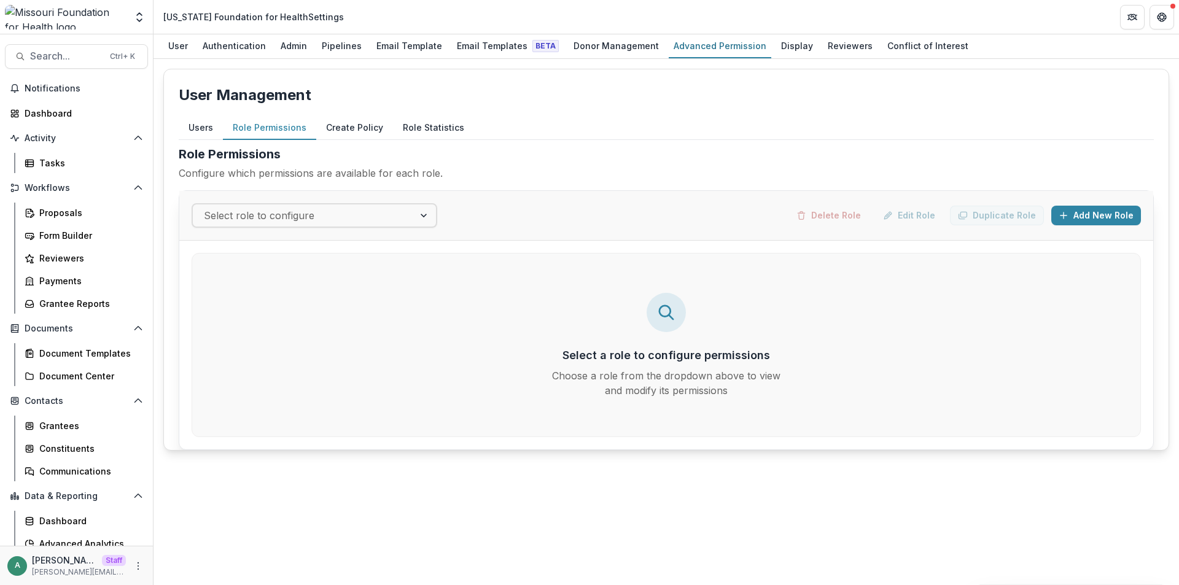
click at [366, 128] on button "Create Policy" at bounding box center [354, 128] width 77 height 24
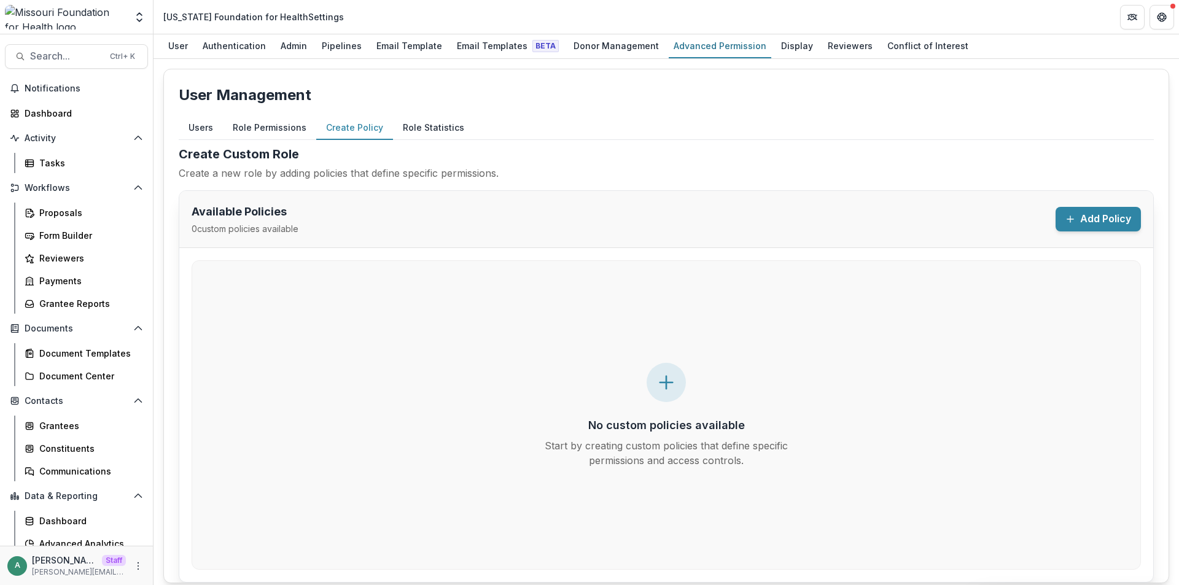
click at [428, 133] on button "Role Statistics" at bounding box center [433, 128] width 81 height 24
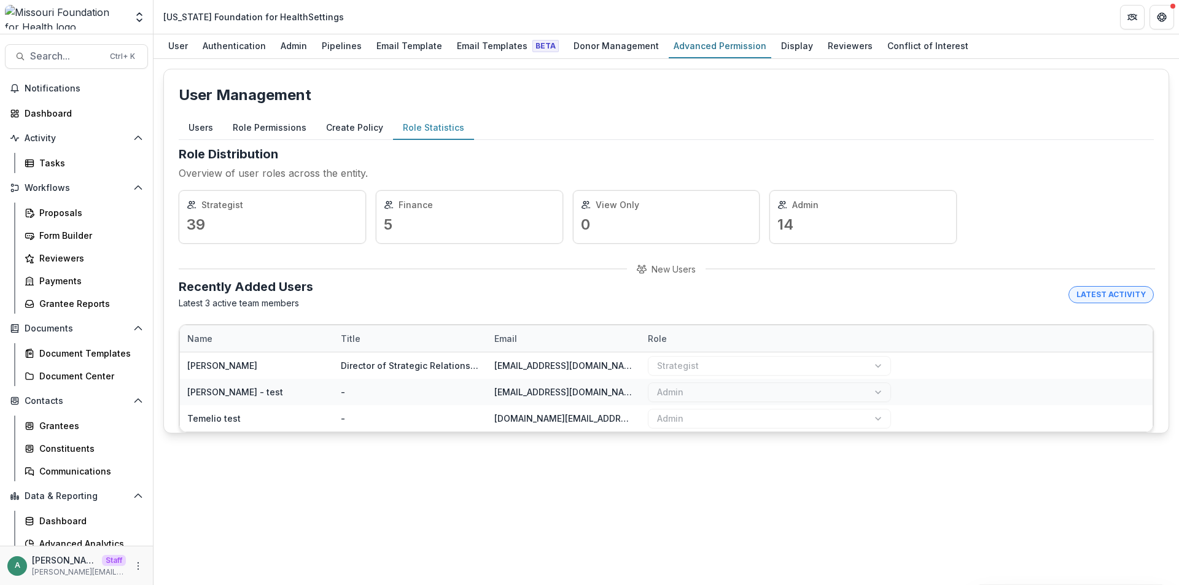
click at [369, 136] on button "Create Policy" at bounding box center [354, 128] width 77 height 24
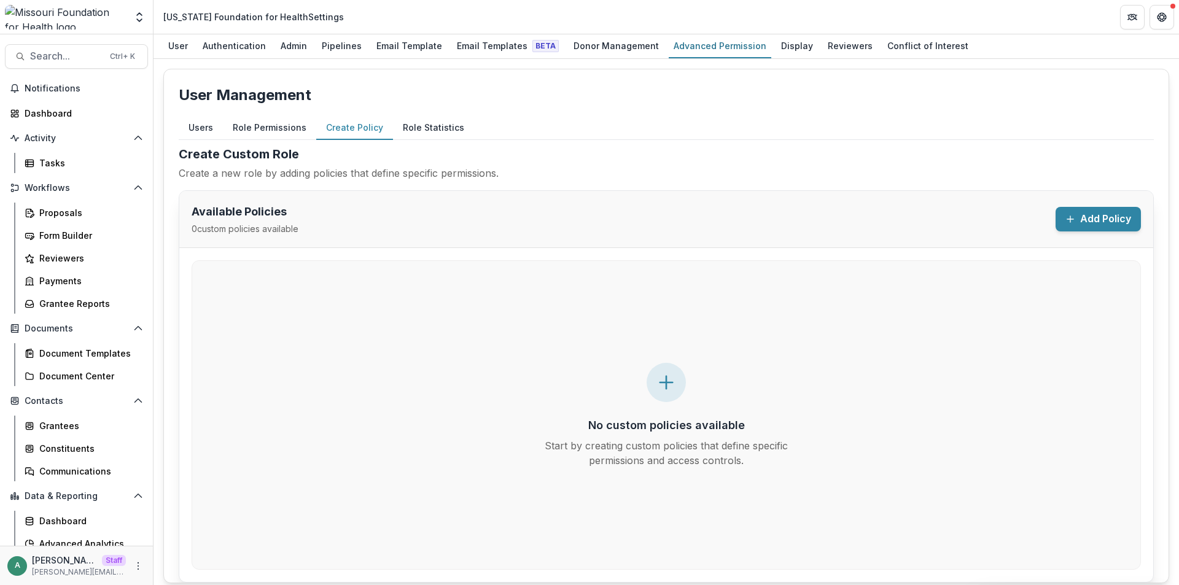
scroll to position [8, 0]
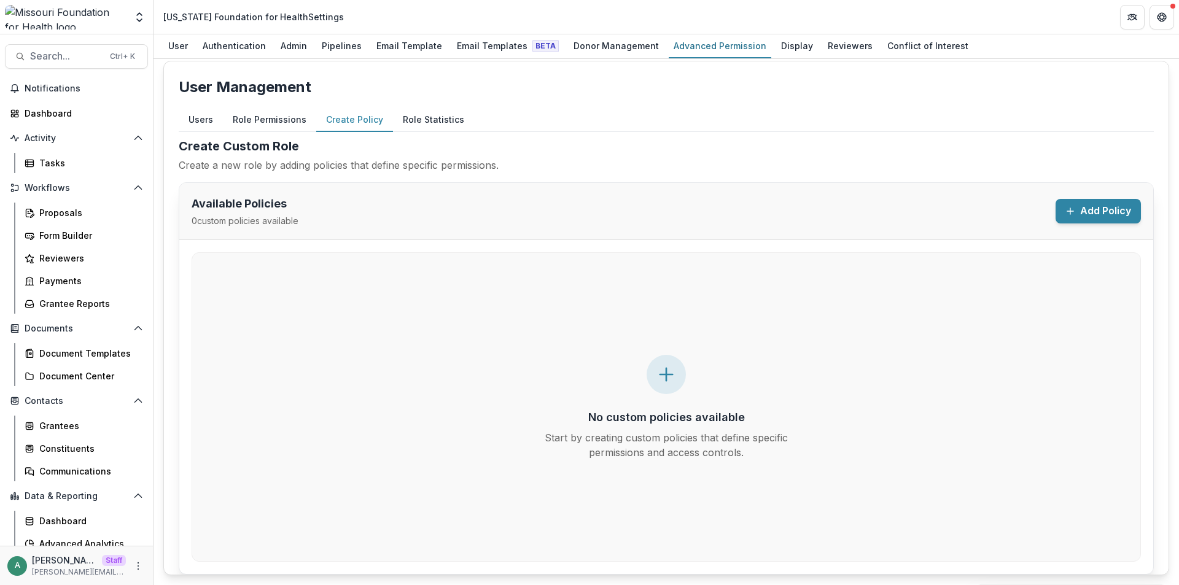
click at [299, 122] on button "Role Permissions" at bounding box center [269, 120] width 93 height 24
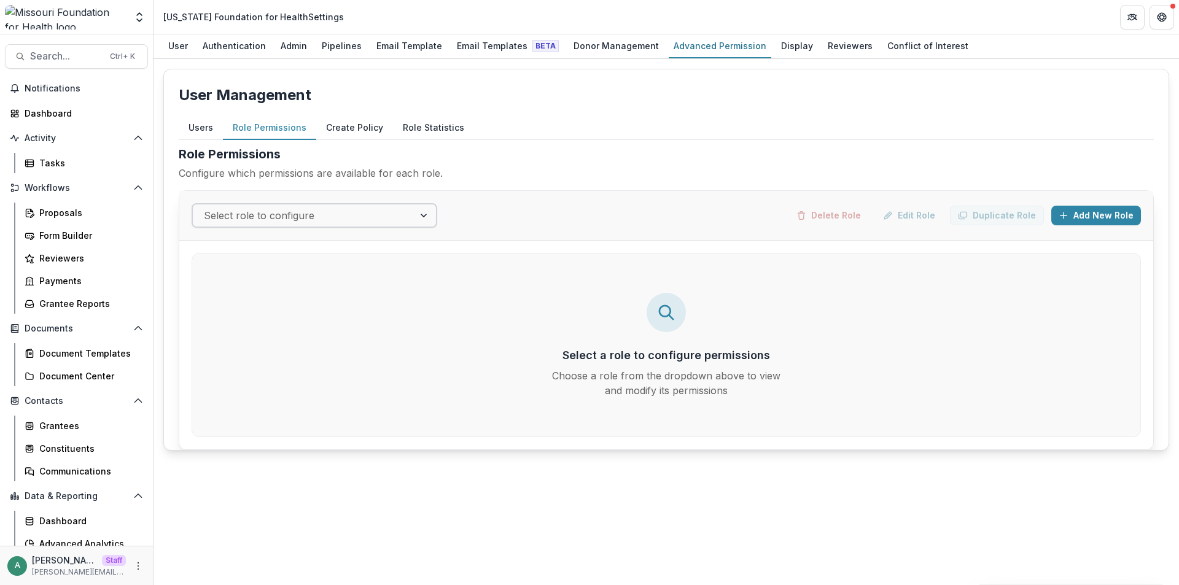
click at [350, 222] on div at bounding box center [303, 215] width 199 height 17
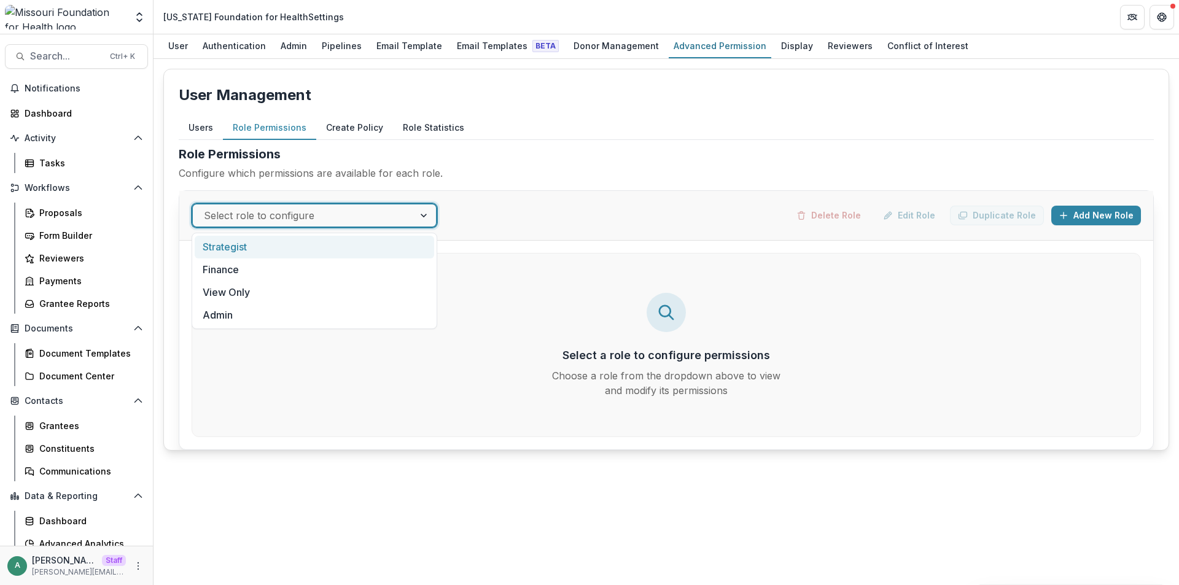
click at [340, 251] on div "Strategist" at bounding box center [315, 247] width 240 height 23
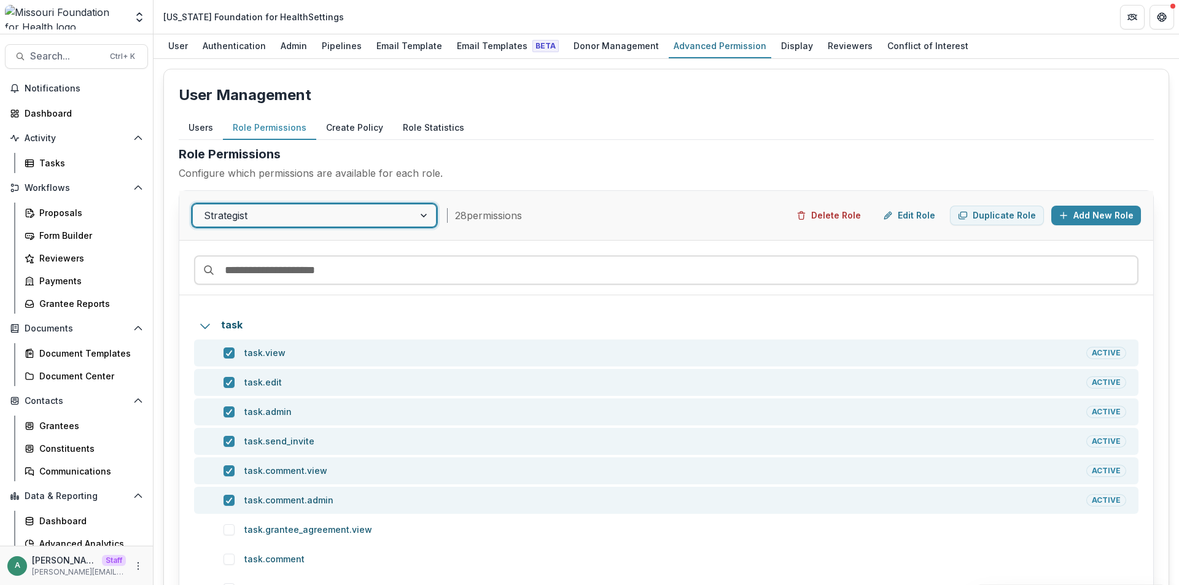
click at [352, 216] on div at bounding box center [303, 215] width 199 height 17
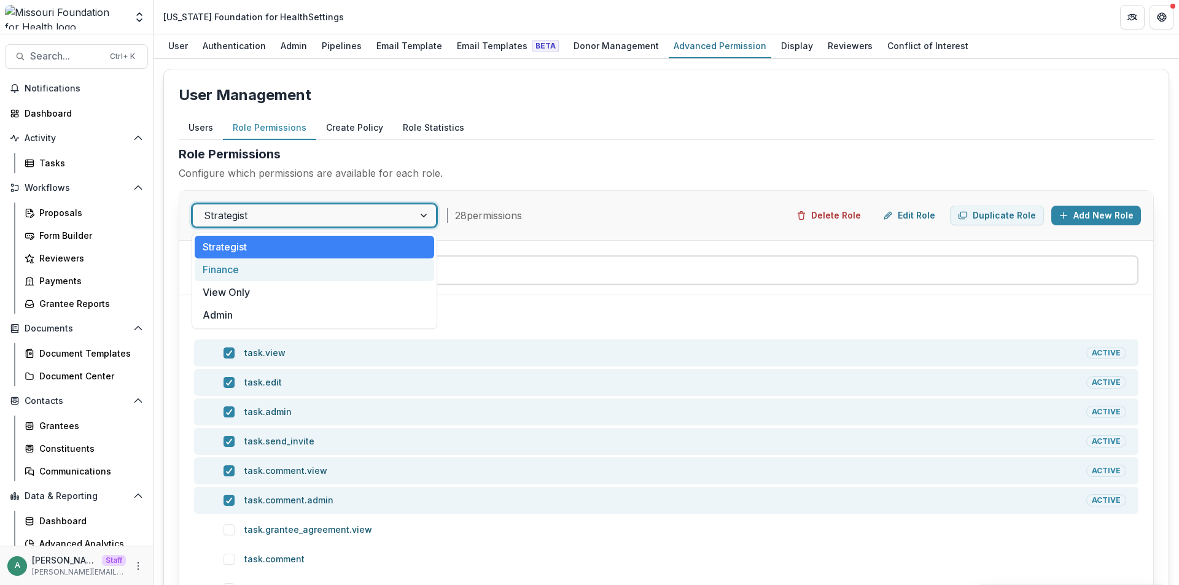
click at [333, 270] on div "Finance" at bounding box center [315, 270] width 240 height 23
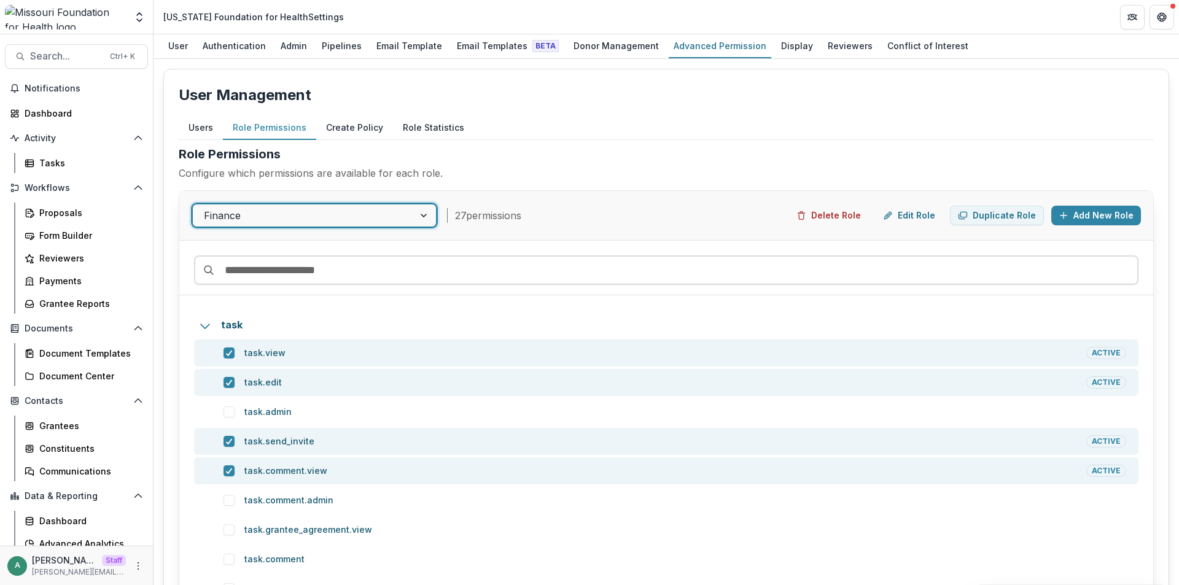
click at [353, 211] on div at bounding box center [303, 215] width 199 height 17
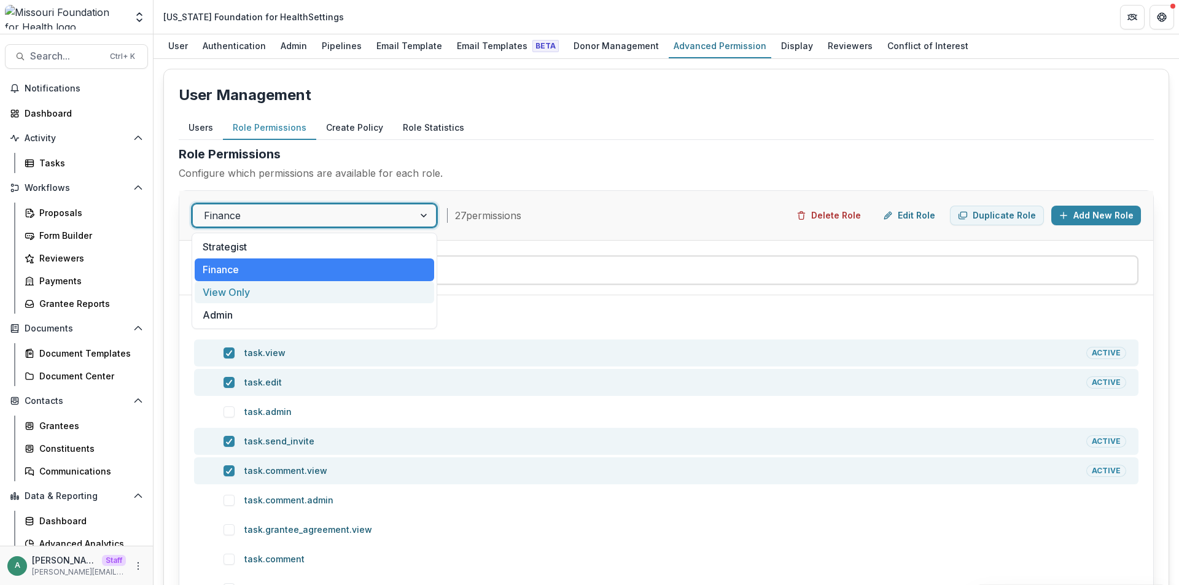
click at [330, 287] on div "View Only" at bounding box center [315, 292] width 240 height 23
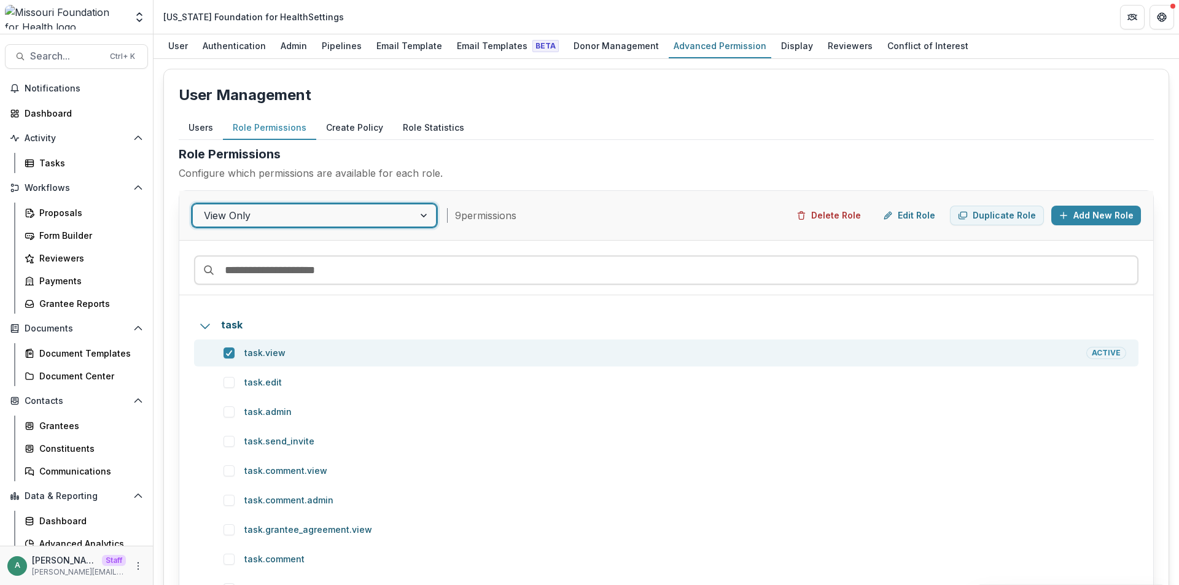
click at [373, 214] on div at bounding box center [303, 215] width 199 height 17
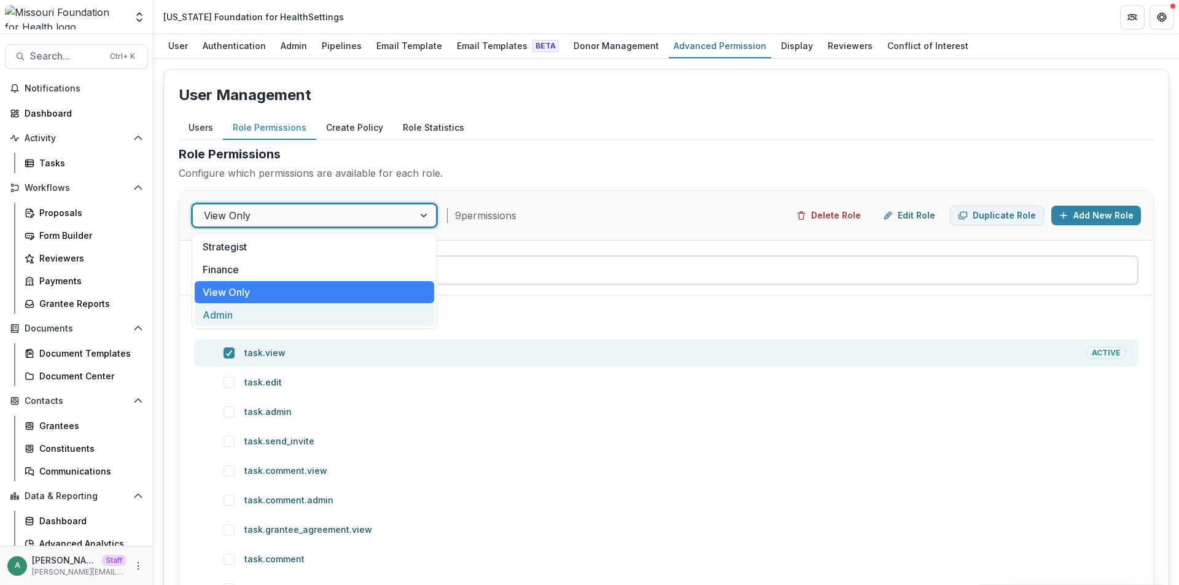
click at [342, 318] on div "Admin" at bounding box center [315, 314] width 240 height 23
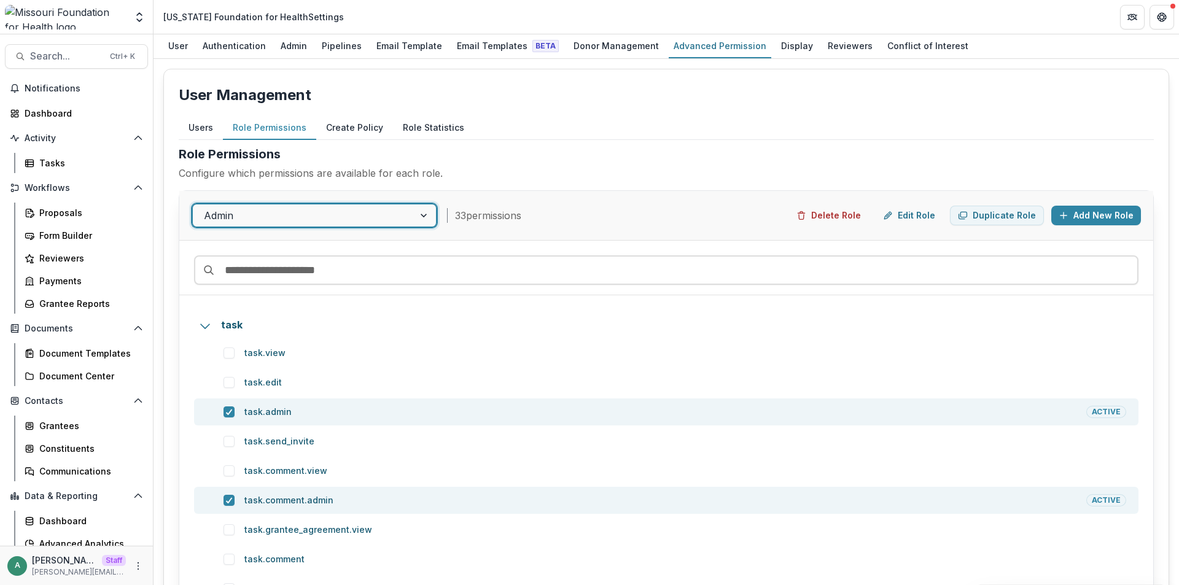
click at [203, 131] on button "Users" at bounding box center [201, 128] width 44 height 24
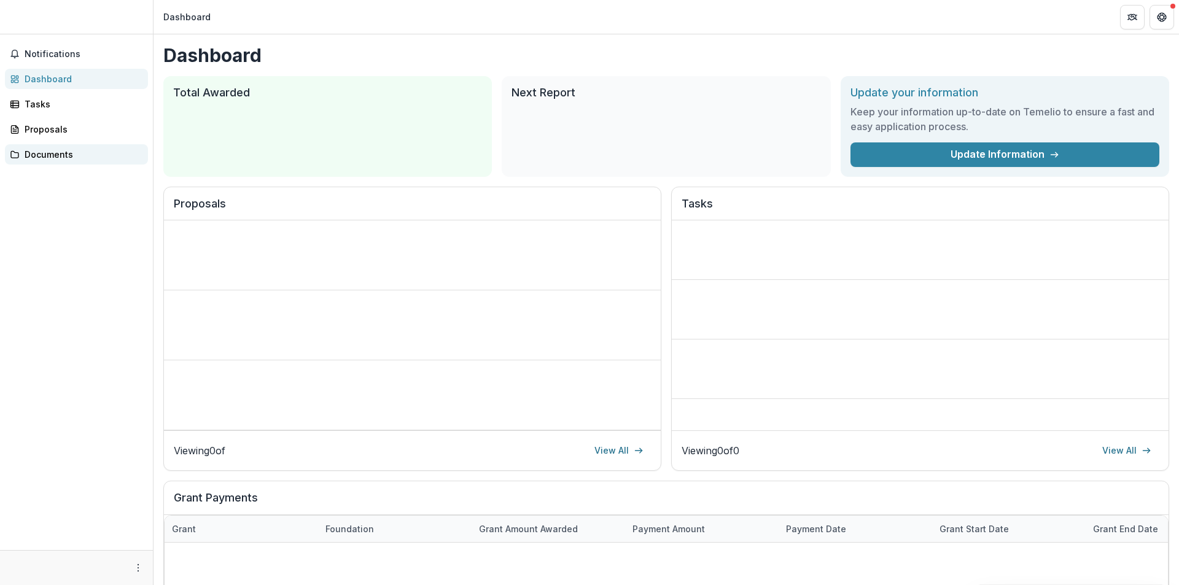
click at [82, 151] on div "Documents" at bounding box center [82, 154] width 114 height 13
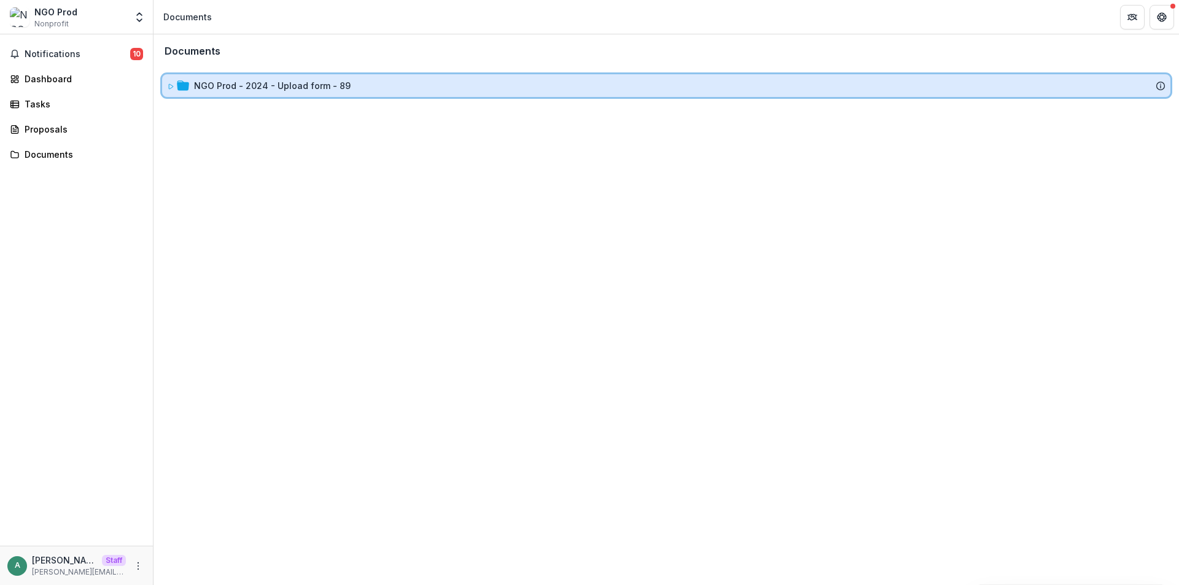
click at [174, 88] on div at bounding box center [178, 85] width 22 height 13
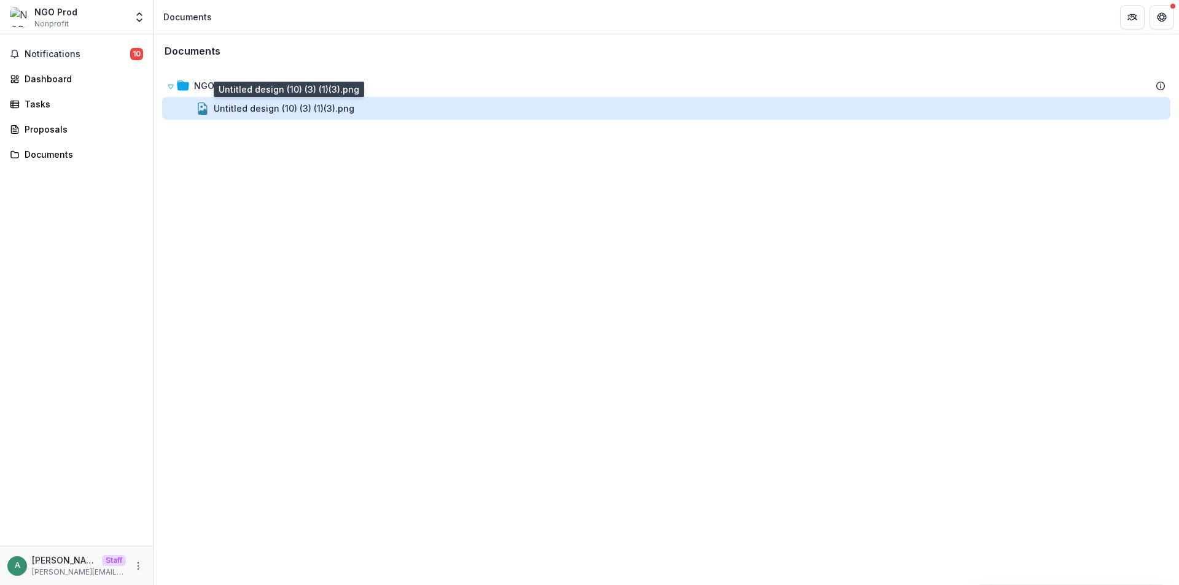
click at [284, 109] on div "Untitled design (10) (3) (1)(3).png" at bounding box center [284, 108] width 141 height 13
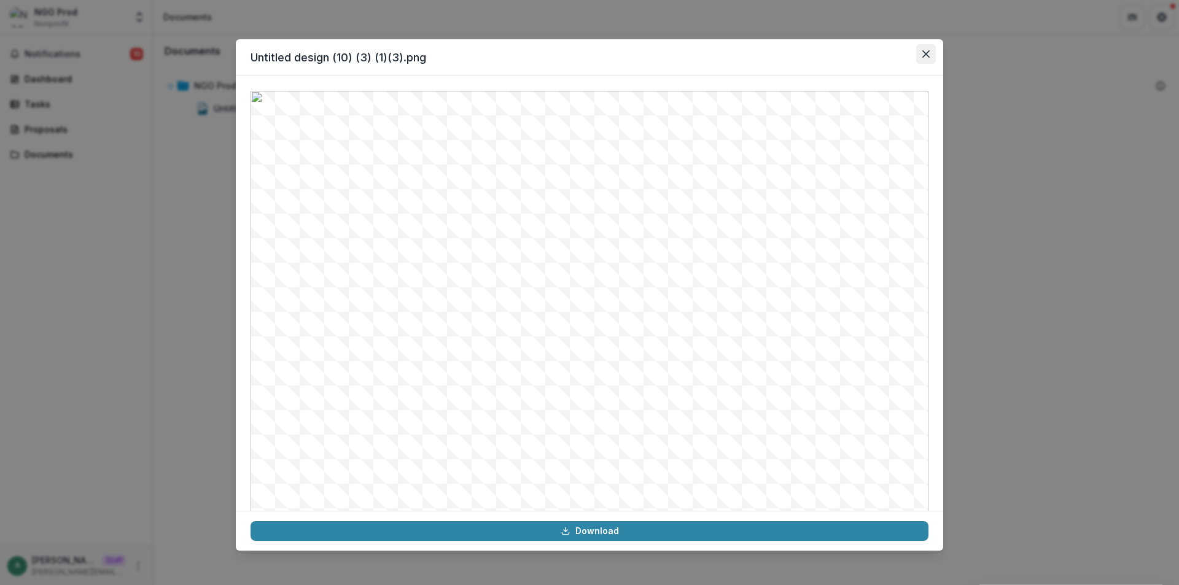
click at [925, 50] on button "Close" at bounding box center [927, 54] width 20 height 20
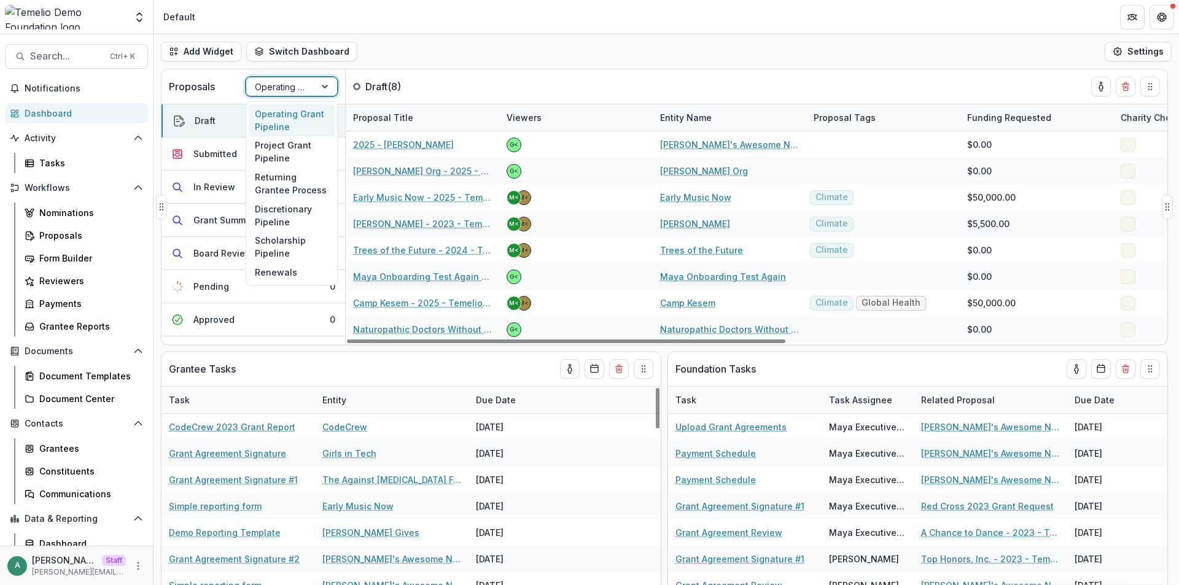
click at [275, 92] on div at bounding box center [281, 86] width 52 height 15
click at [280, 153] on div "Project Grant Pipeline" at bounding box center [292, 152] width 86 height 32
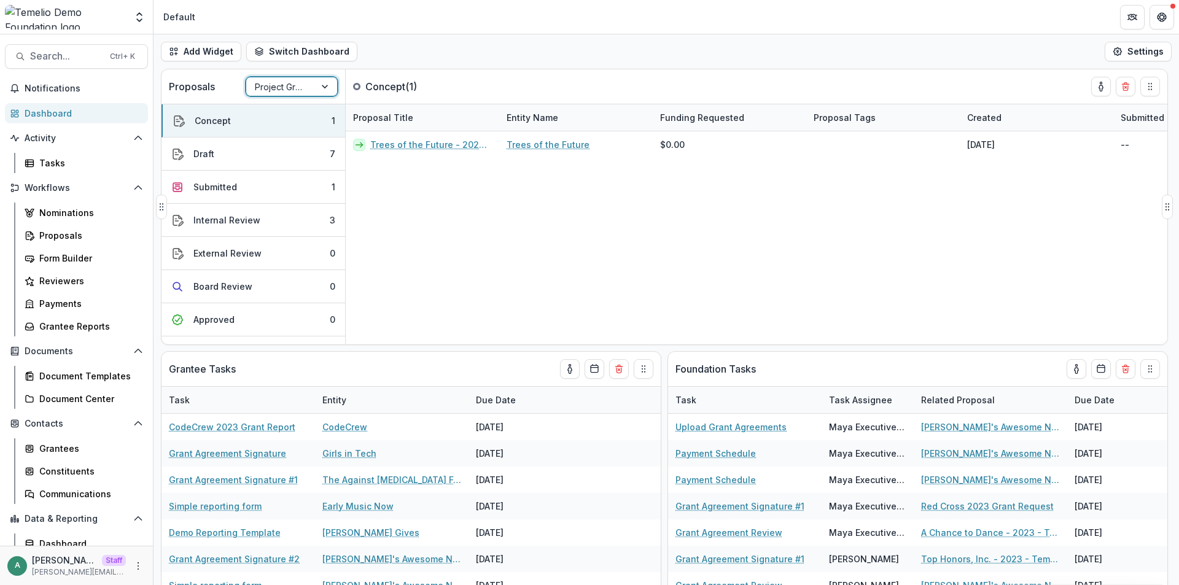
click at [297, 87] on div at bounding box center [281, 86] width 52 height 15
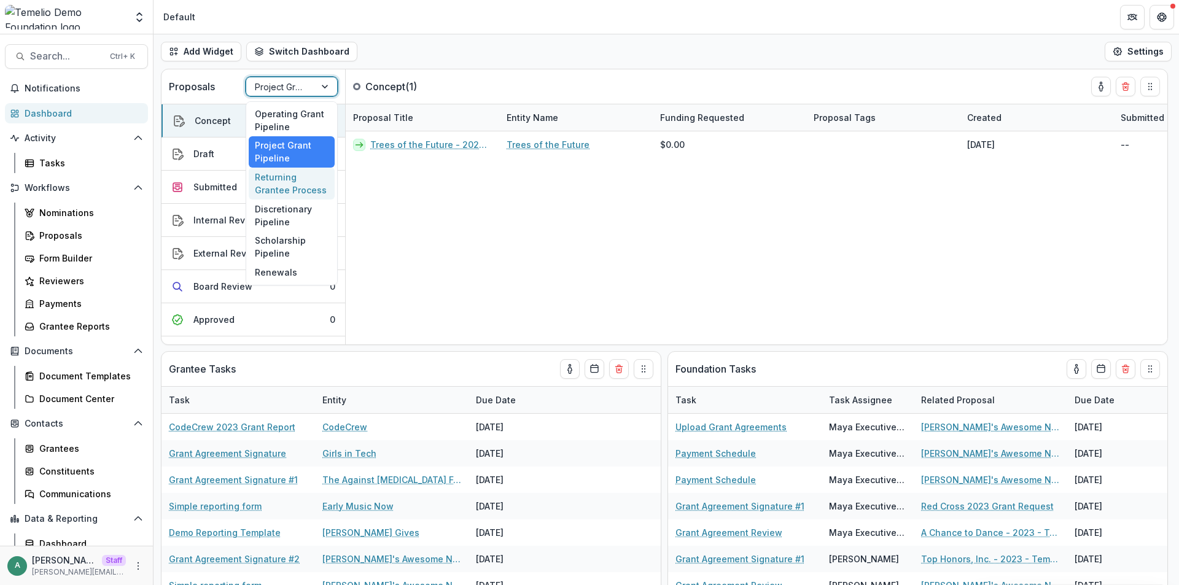
click at [300, 190] on div "Returning Grantee Process" at bounding box center [292, 184] width 86 height 32
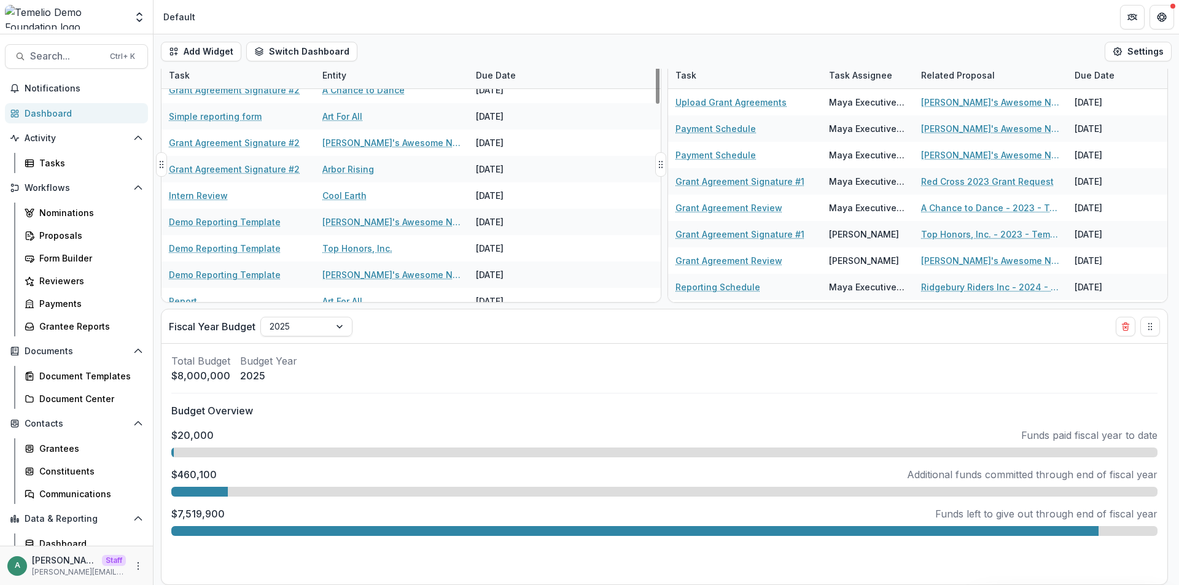
scroll to position [369, 0]
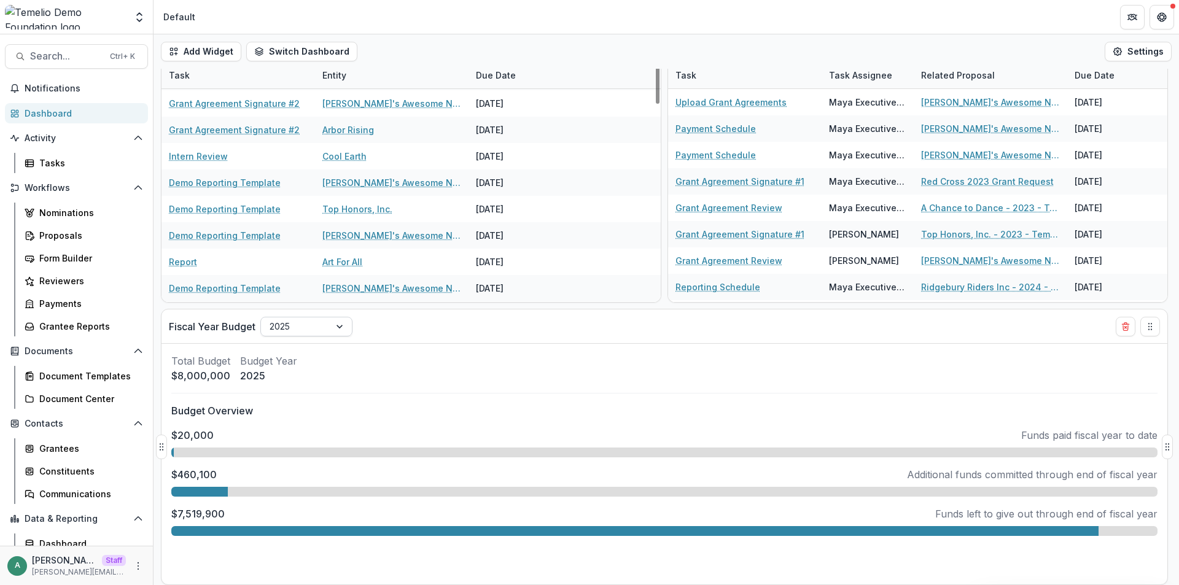
click at [311, 336] on div "2025" at bounding box center [306, 327] width 92 height 20
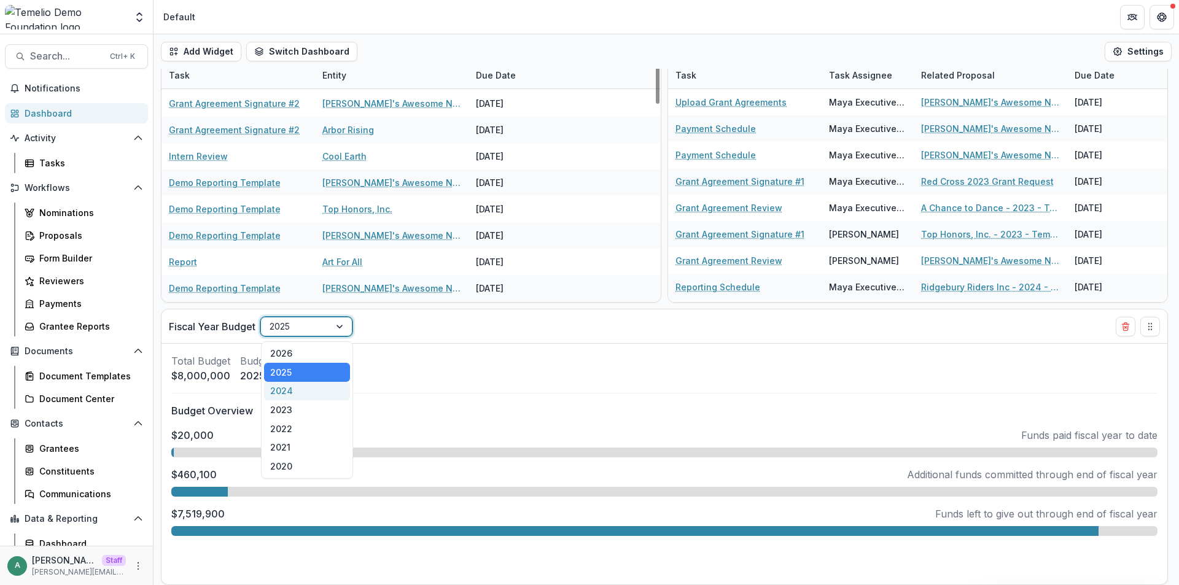
click at [310, 392] on div "2024" at bounding box center [307, 391] width 86 height 19
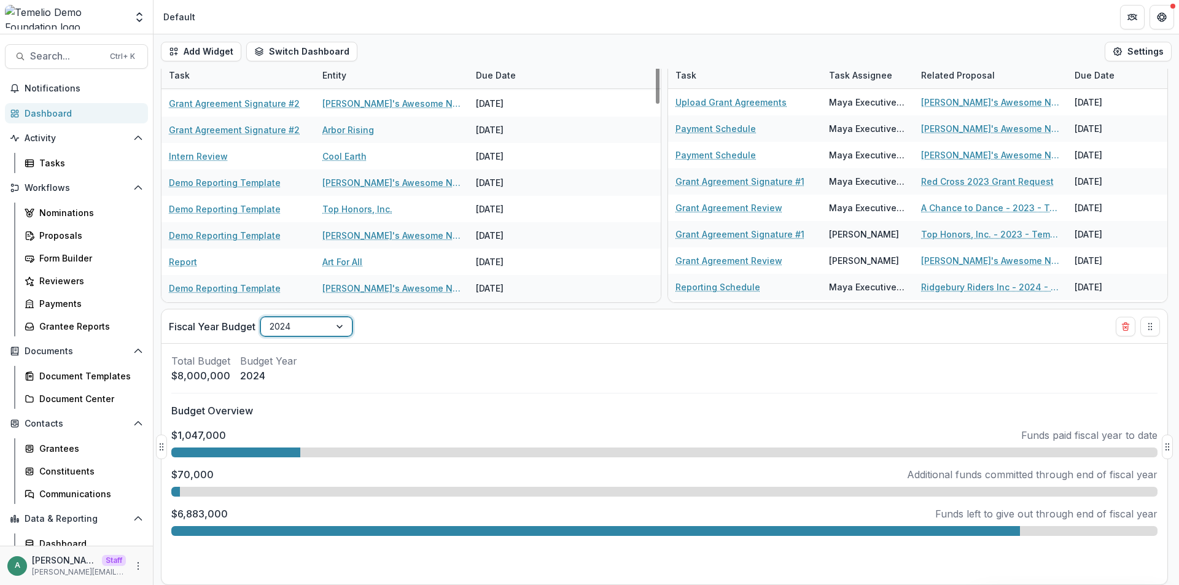
click at [317, 326] on div at bounding box center [296, 326] width 52 height 15
click at [304, 351] on div "2026" at bounding box center [307, 354] width 86 height 19
click at [319, 324] on div at bounding box center [296, 326] width 52 height 15
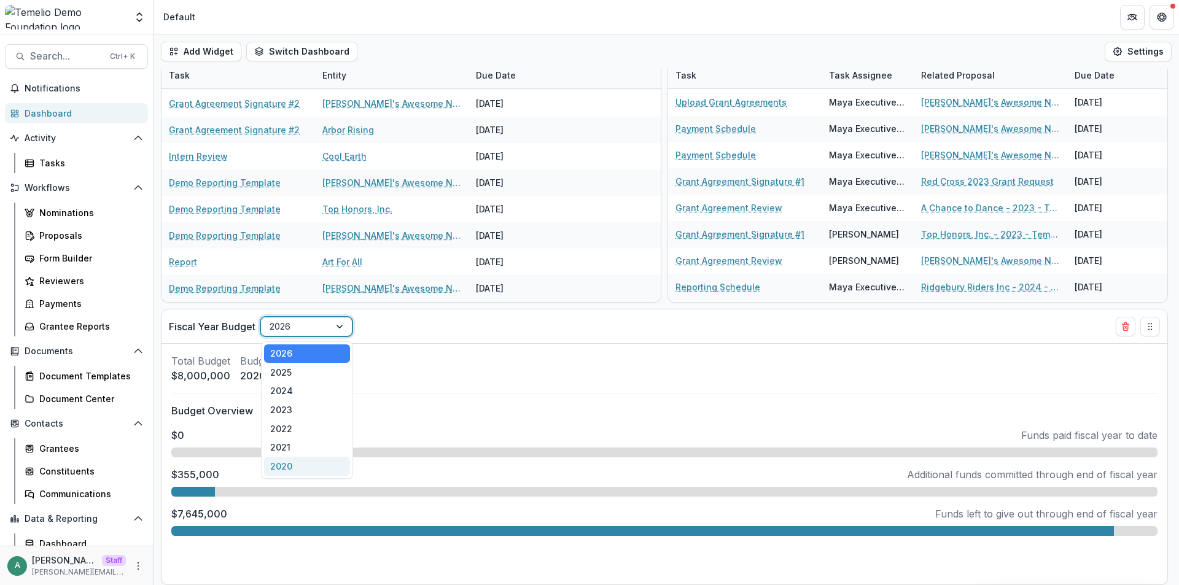
click at [313, 463] on div "2020" at bounding box center [307, 466] width 86 height 19
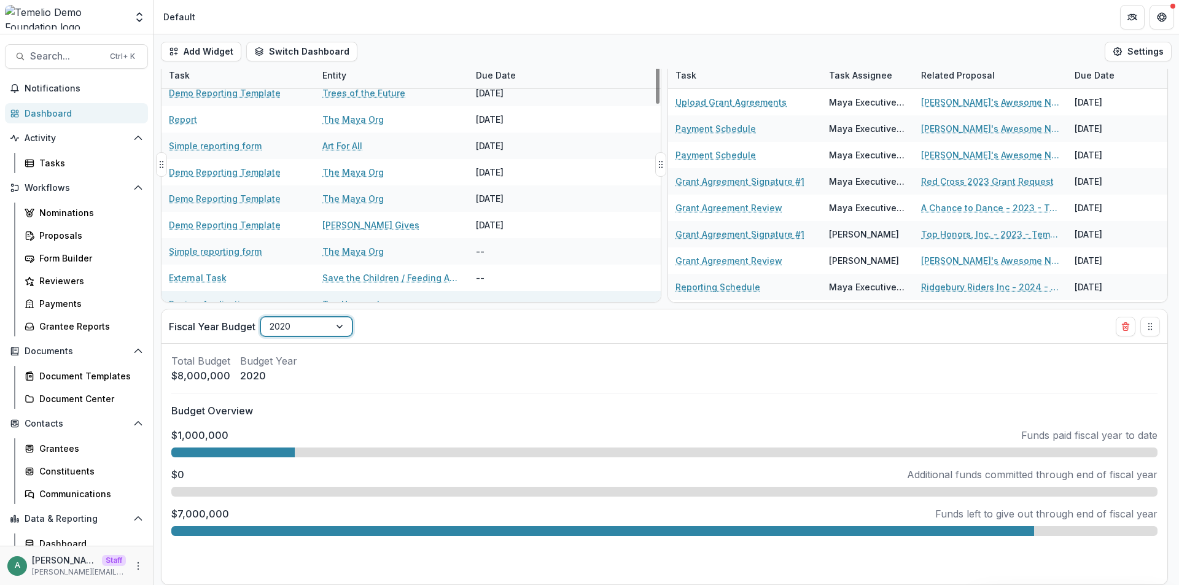
scroll to position [1160, 0]
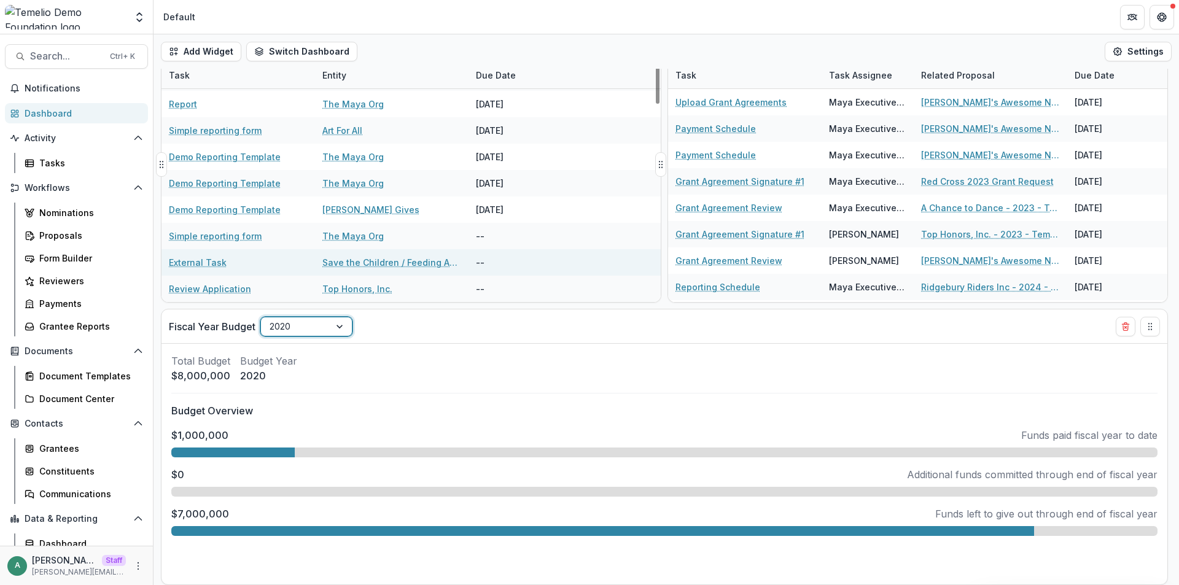
click at [216, 262] on link "External Task" at bounding box center [198, 262] width 58 height 13
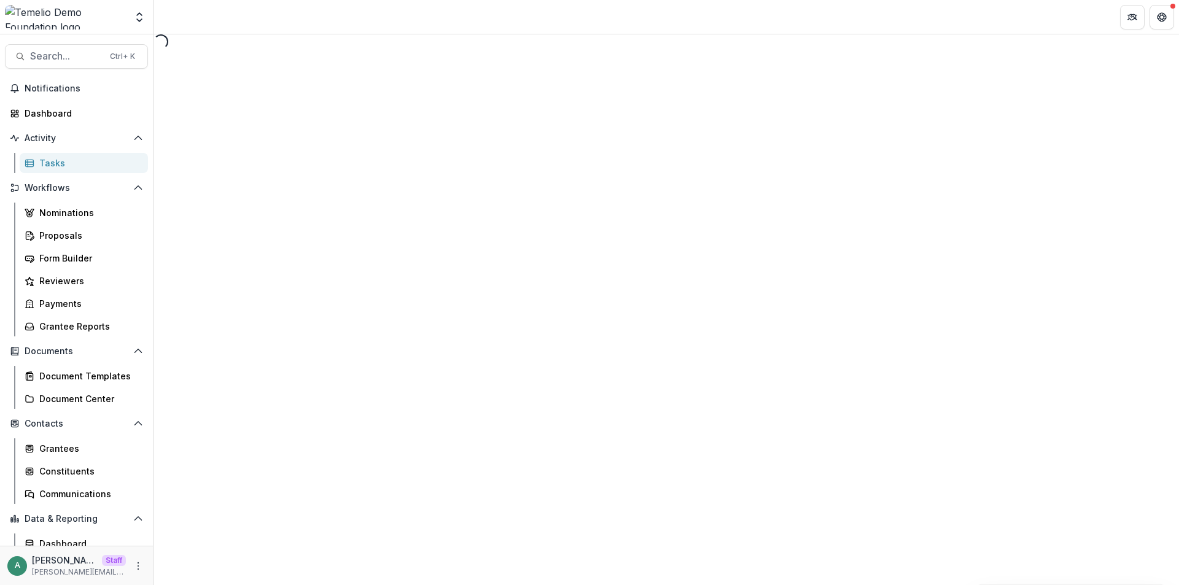
select select "********"
